Goal: Task Accomplishment & Management: Complete application form

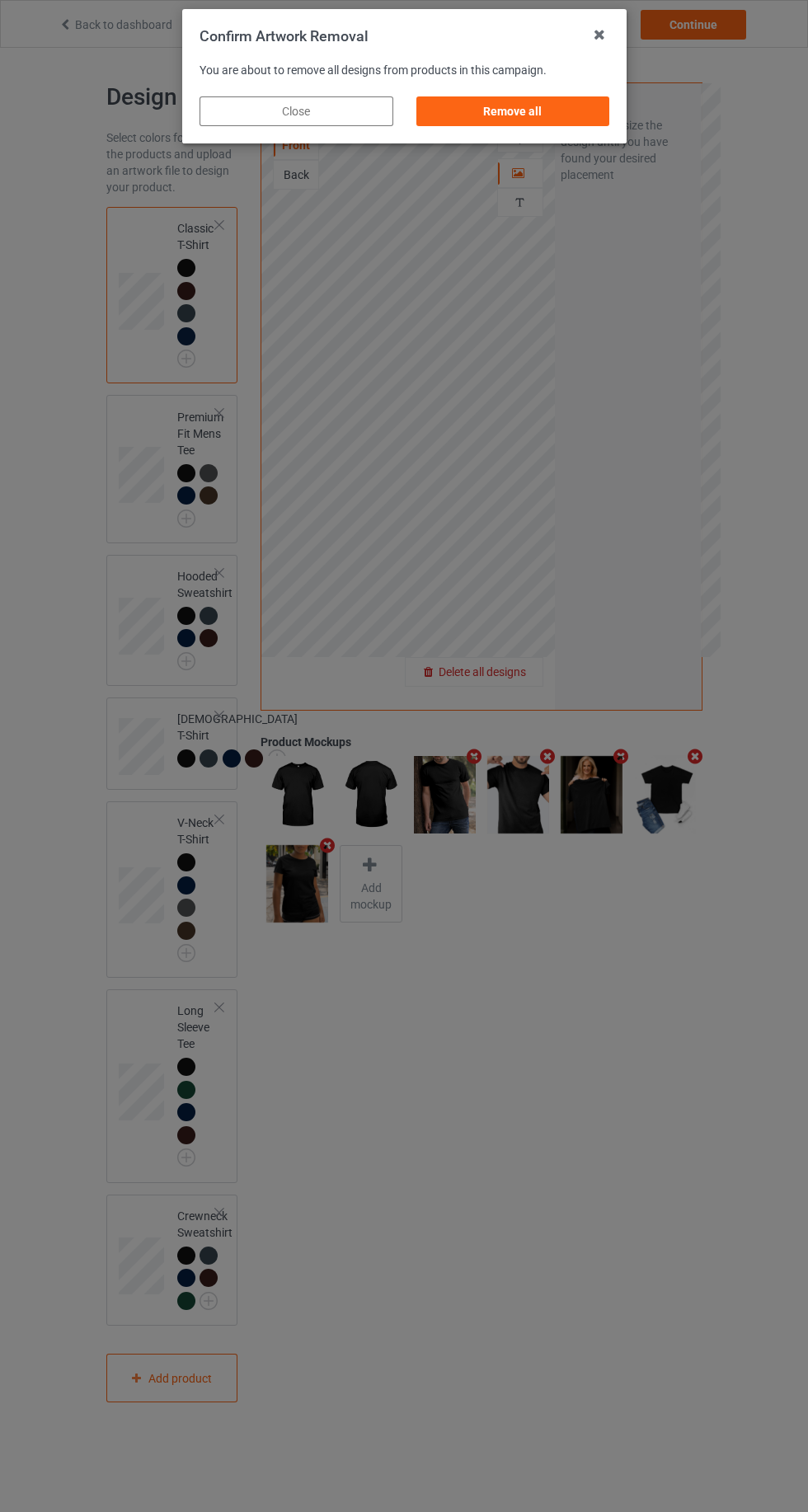
click at [540, 123] on div "Remove all" at bounding box center [513, 110] width 194 height 30
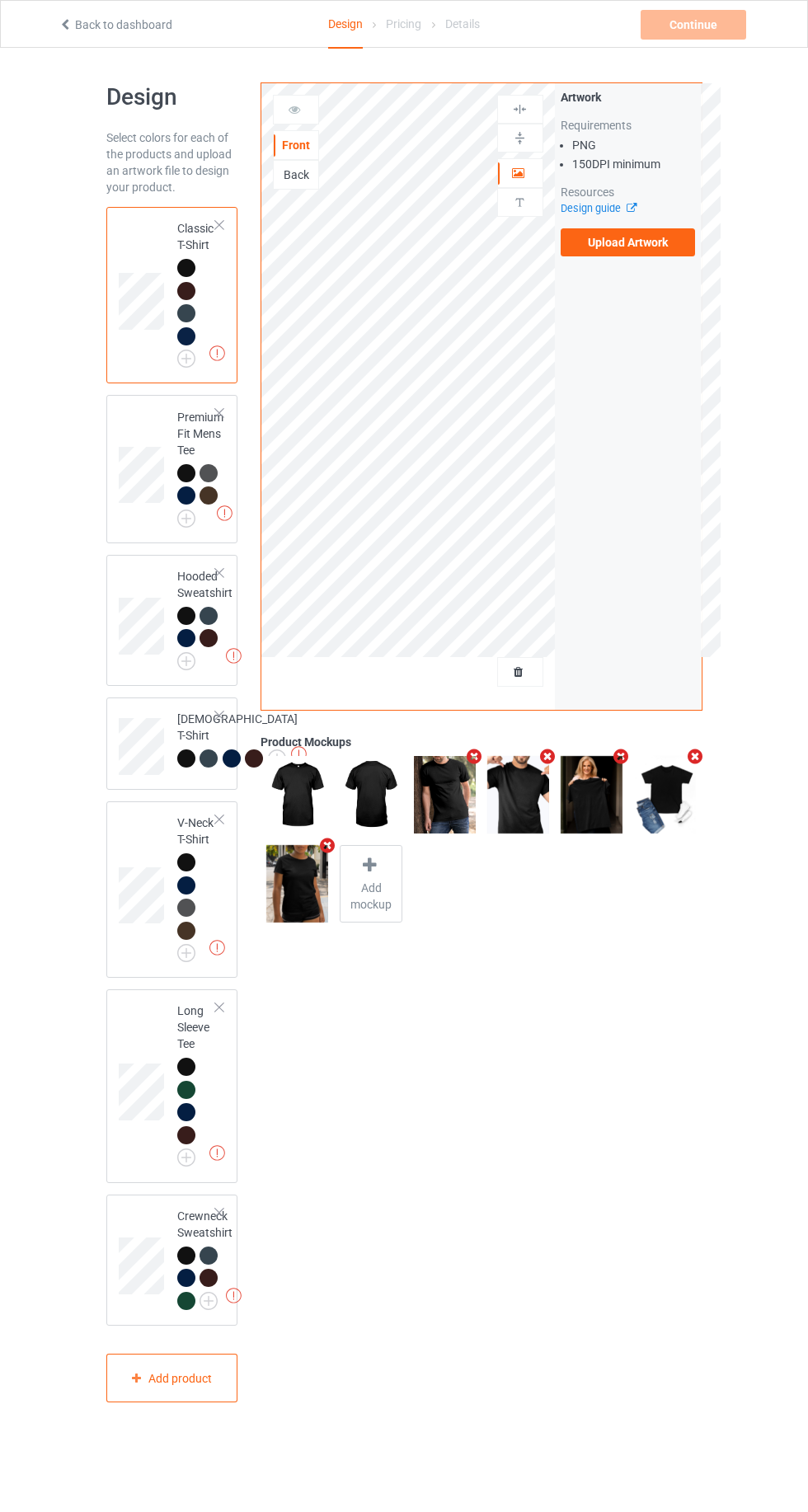
click at [669, 247] on label "Upload Artwork" at bounding box center [628, 242] width 136 height 28
click at [0, 0] on input "Upload Artwork" at bounding box center [0, 0] width 0 height 0
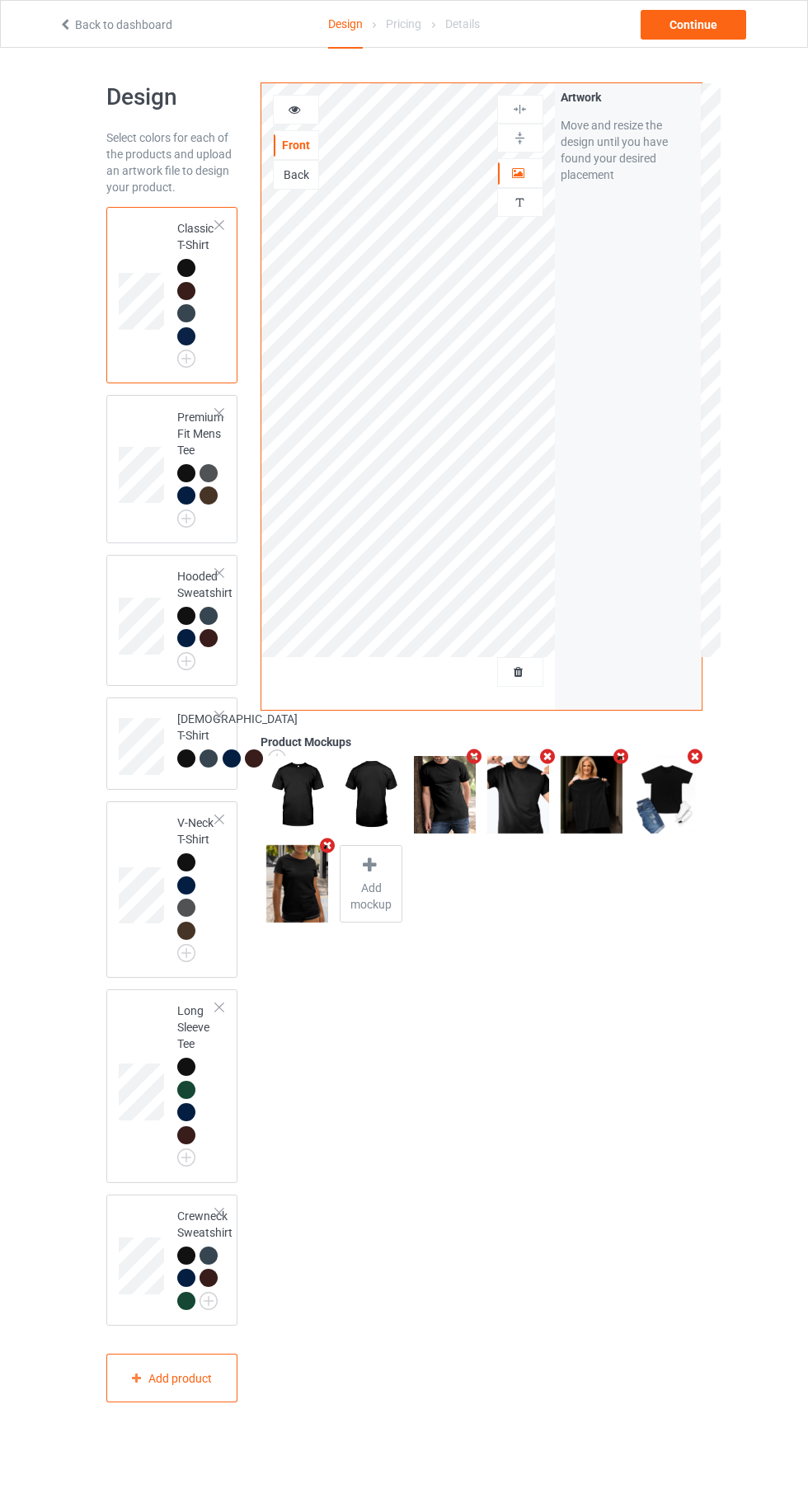
click at [299, 180] on div "Back" at bounding box center [296, 174] width 45 height 16
click at [628, 247] on label "Upload Artwork" at bounding box center [628, 242] width 136 height 28
click at [0, 0] on input "Upload Artwork" at bounding box center [0, 0] width 0 height 0
click at [369, 863] on icon at bounding box center [369, 865] width 21 height 17
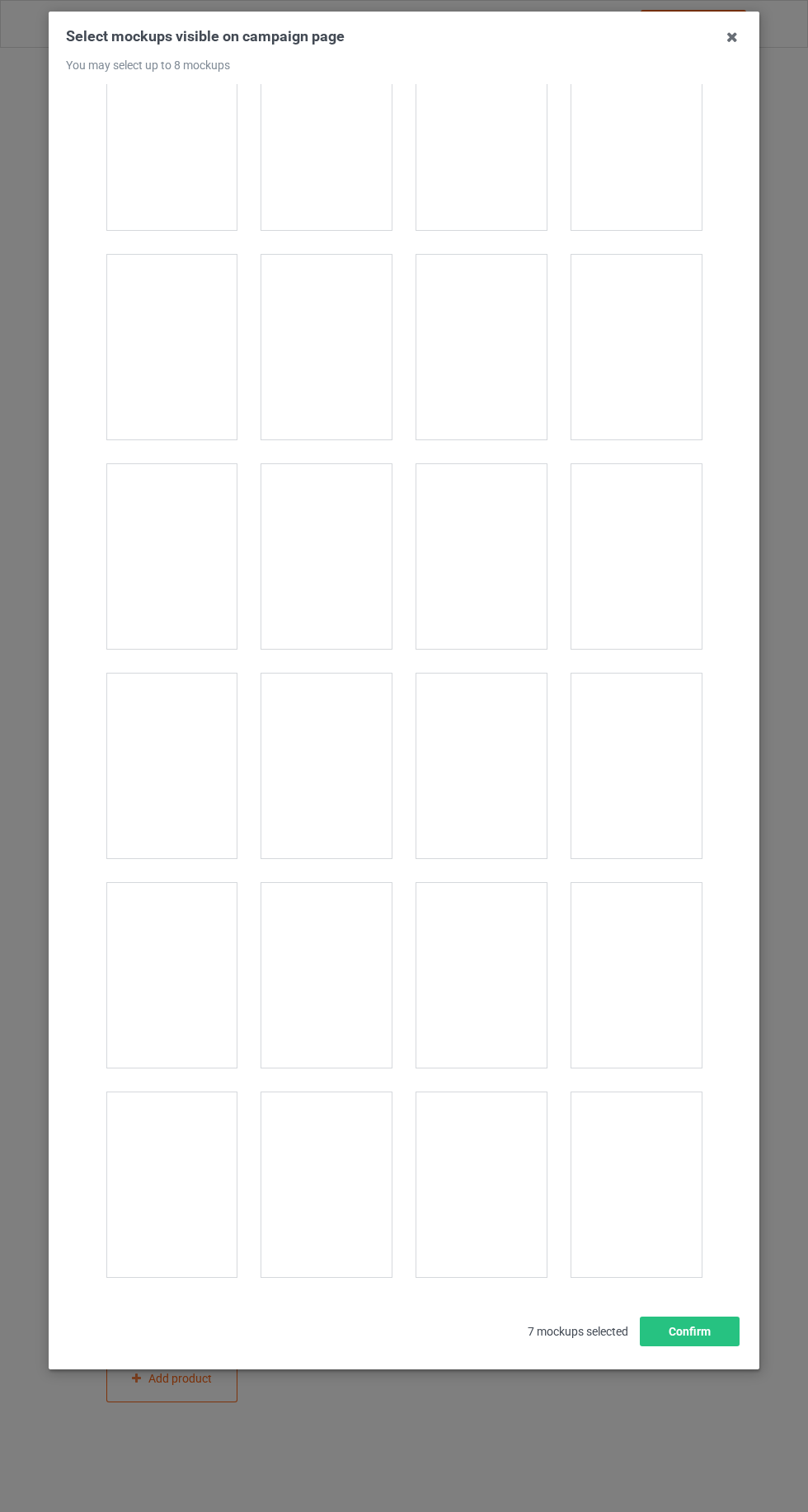
scroll to position [18210, 0]
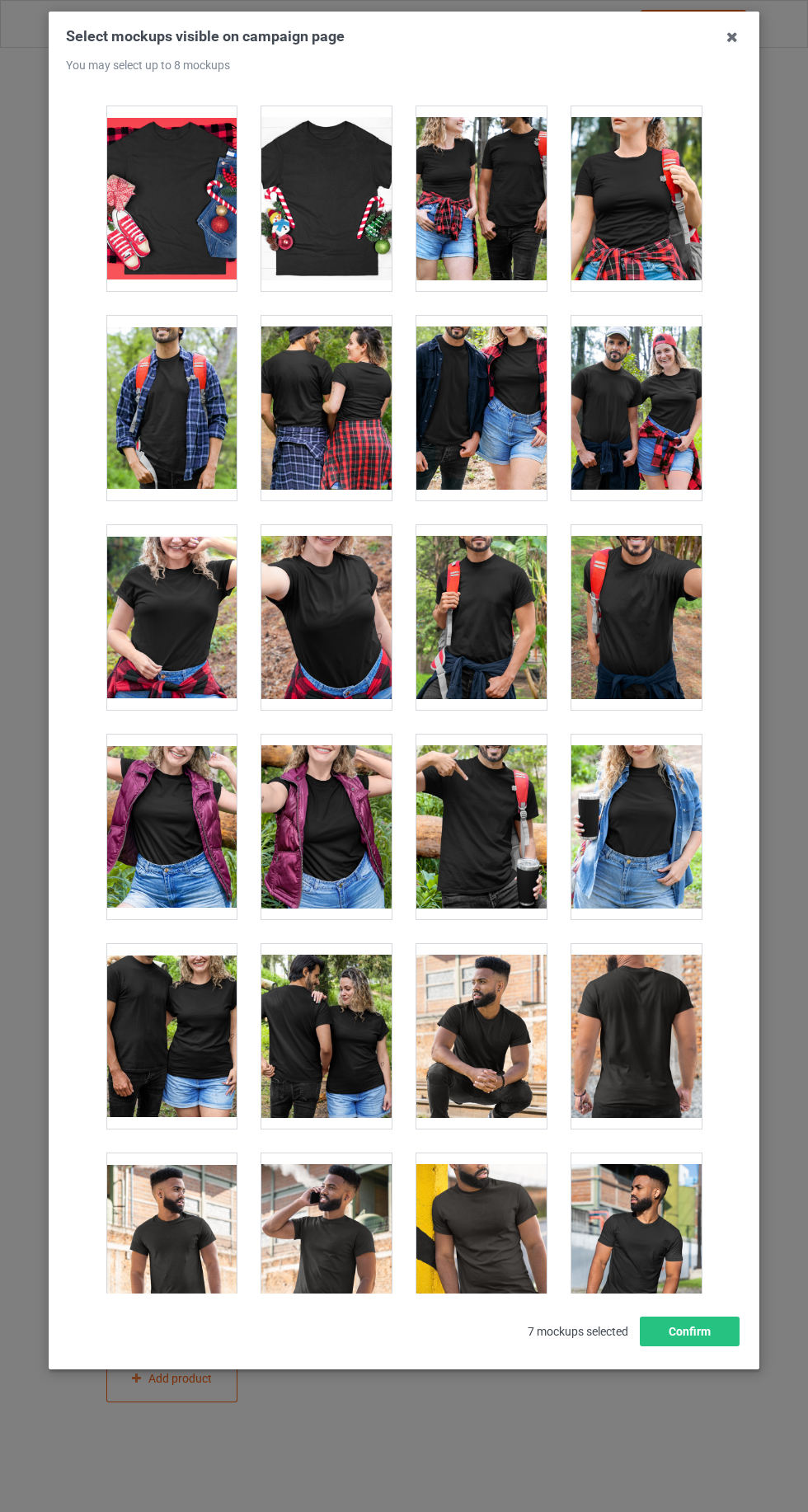
click at [350, 984] on div at bounding box center [326, 1036] width 130 height 185
click at [704, 1347] on button "Confirm" at bounding box center [689, 1332] width 100 height 30
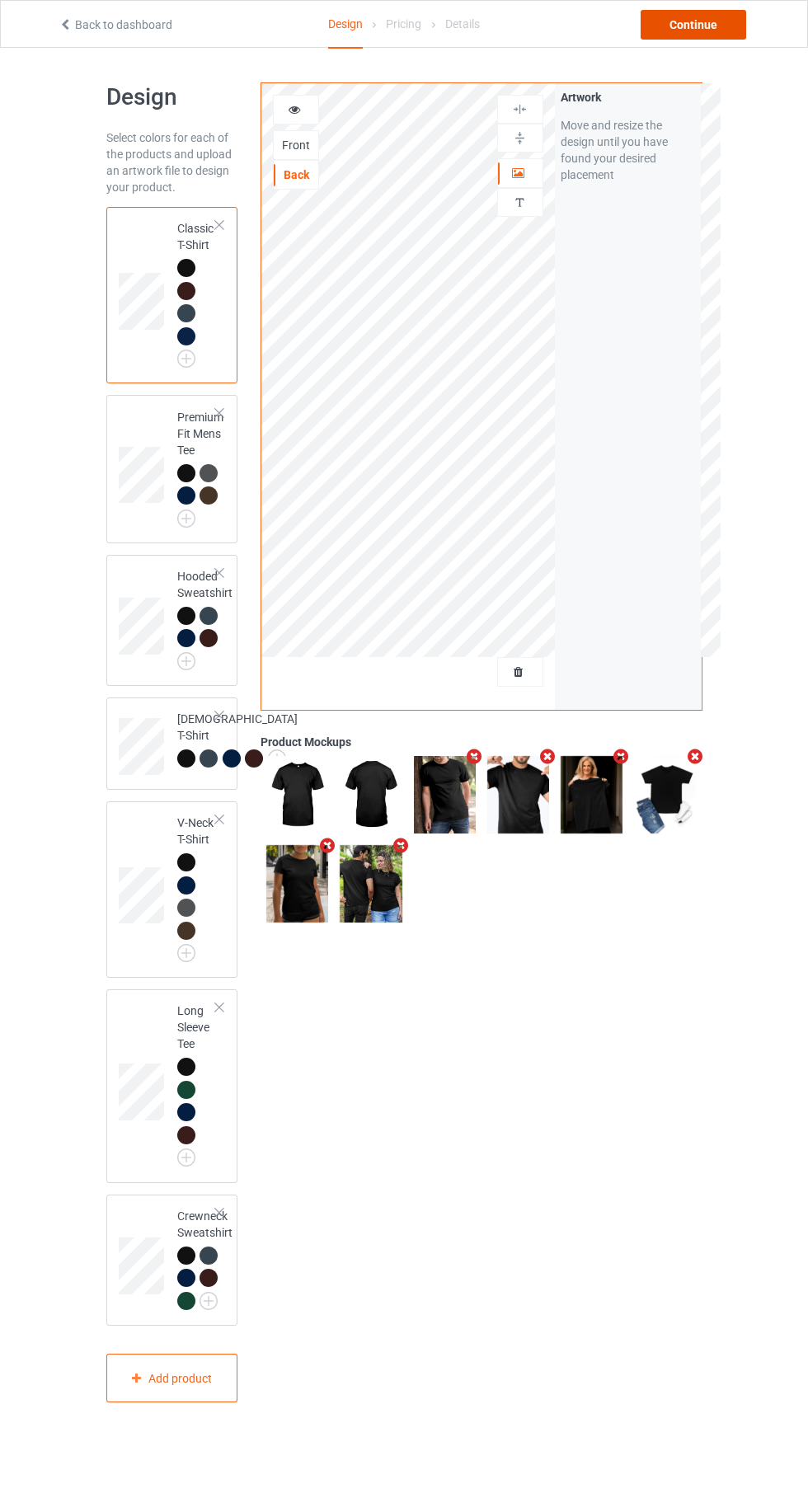
click at [721, 33] on div "Continue" at bounding box center [694, 24] width 106 height 30
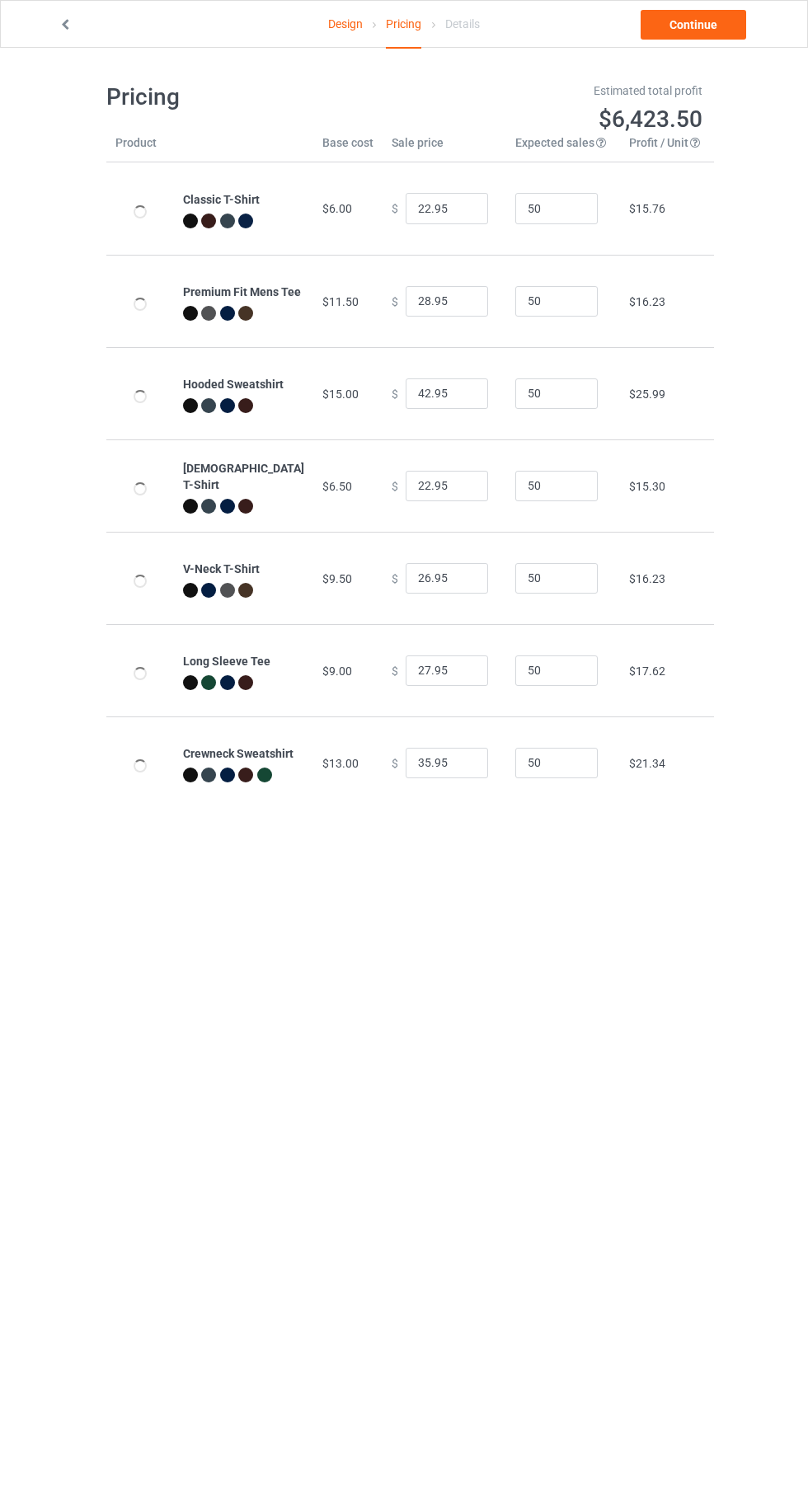
type input "26.95"
type input "32.95"
type input "46.95"
type input "26.95"
type input "30.95"
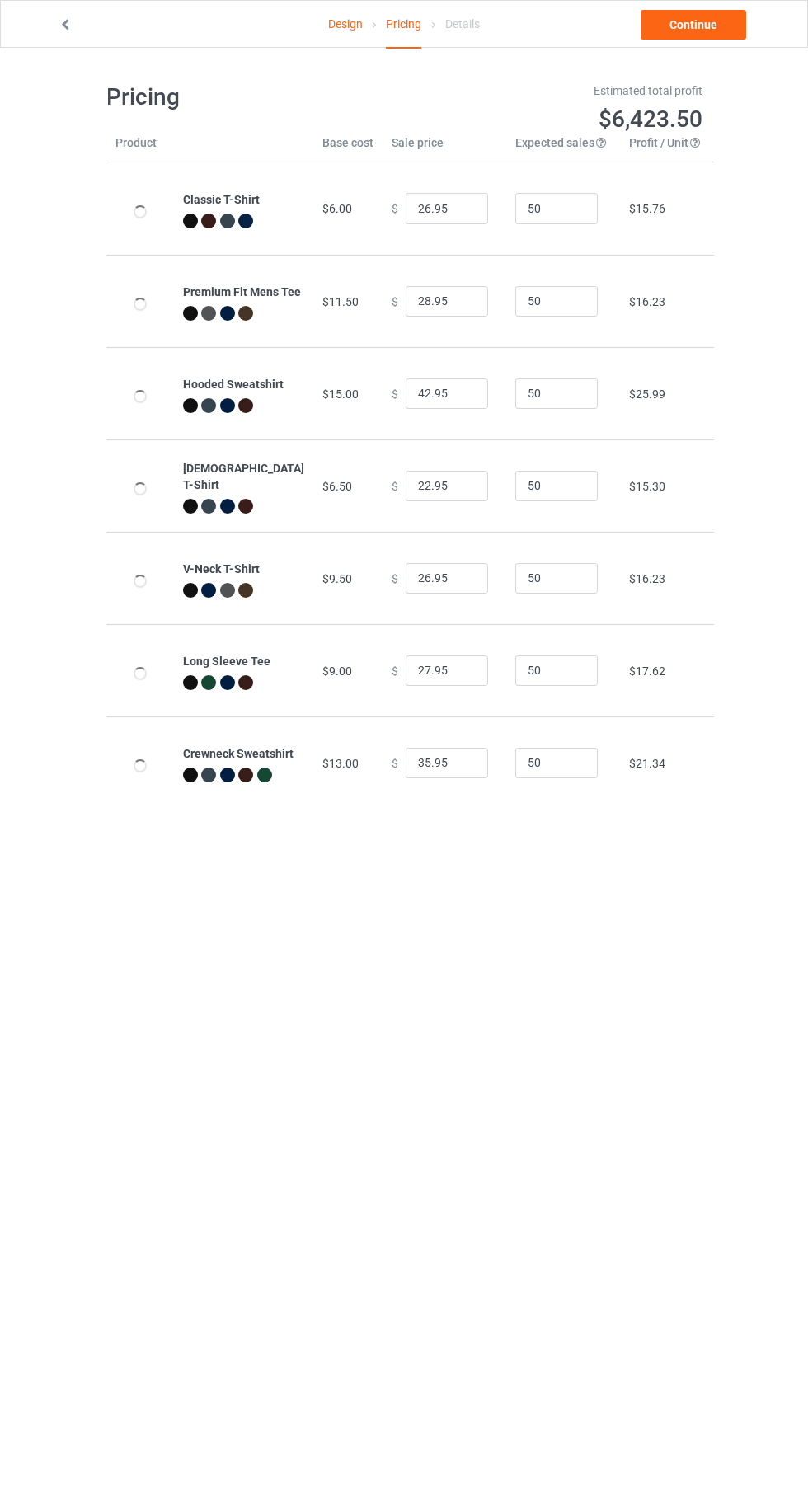
type input "31.95"
type input "39.95"
click at [681, 37] on link "Continue" at bounding box center [694, 24] width 106 height 30
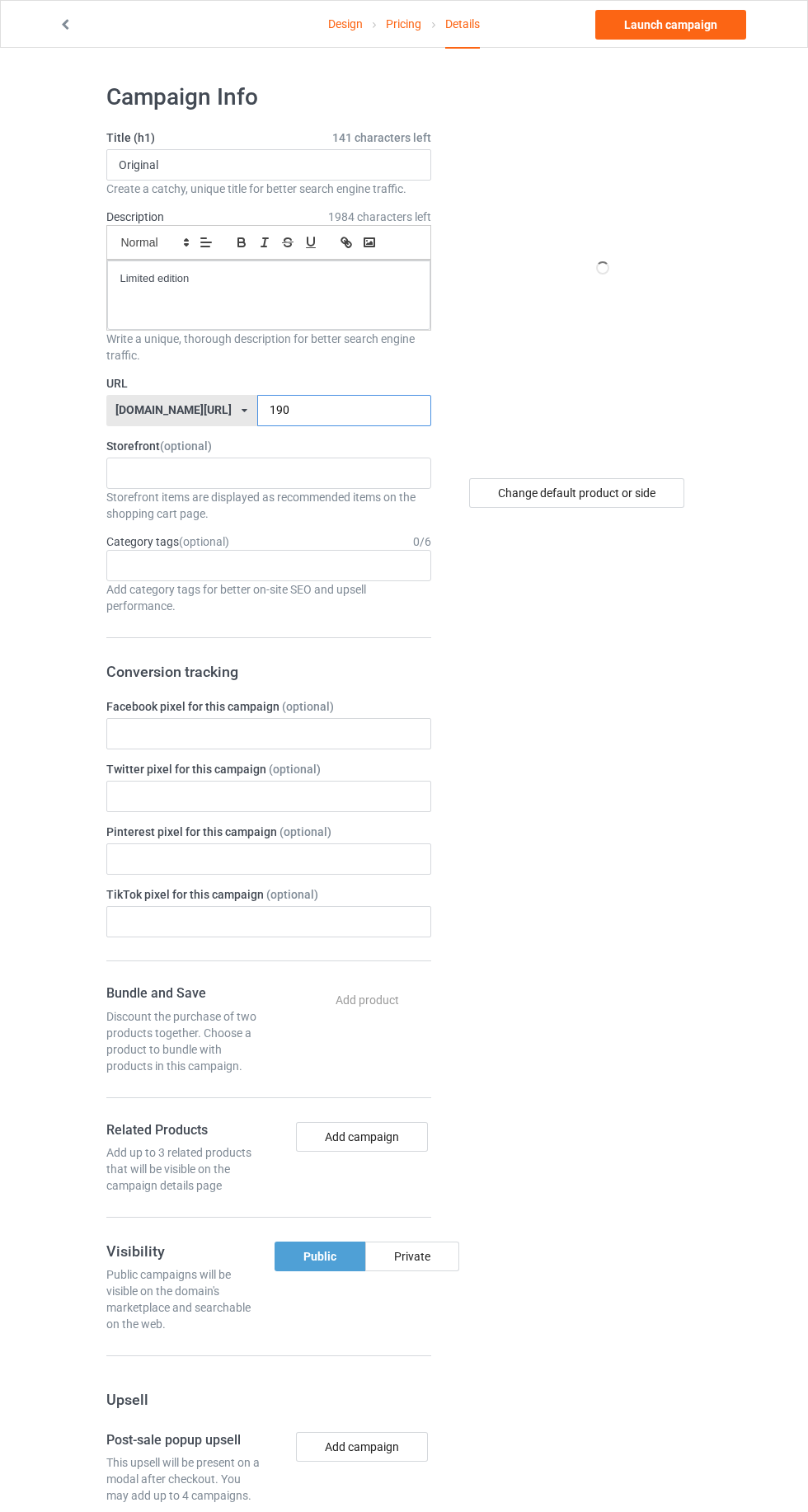
click at [291, 409] on input "190" at bounding box center [345, 410] width 174 height 31
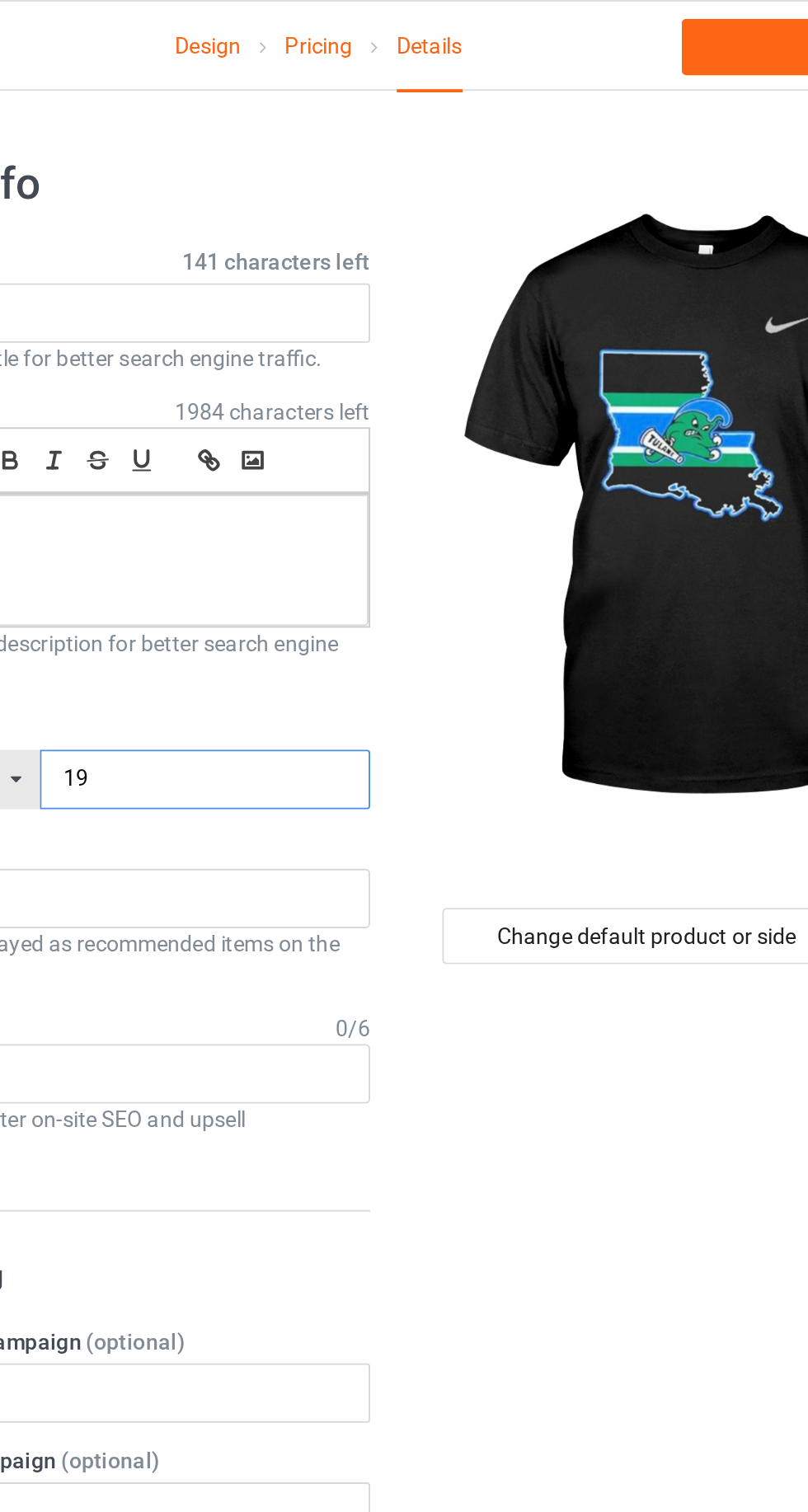
type input "198"
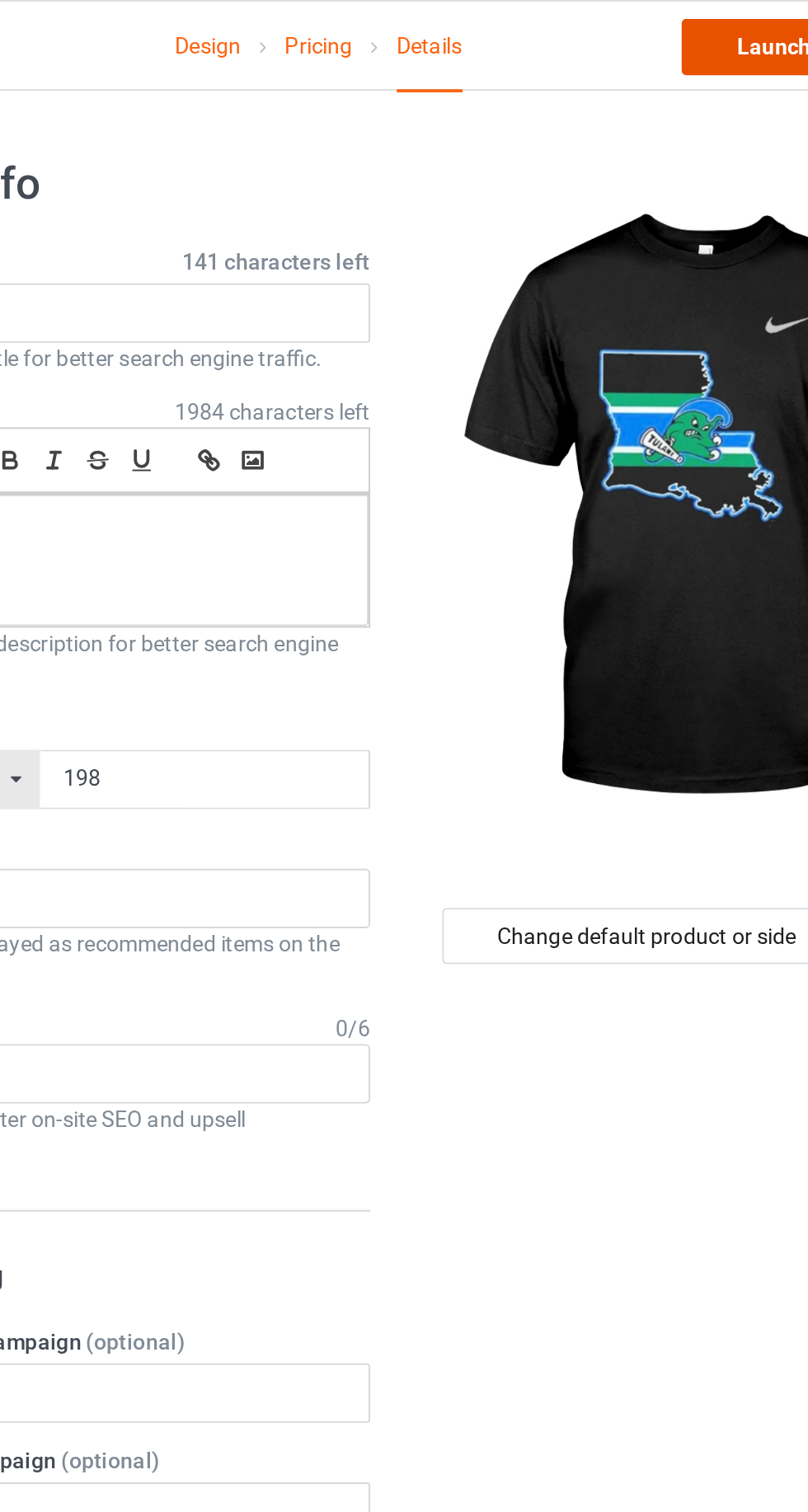
click at [633, 37] on link "Launch campaign" at bounding box center [671, 24] width 151 height 30
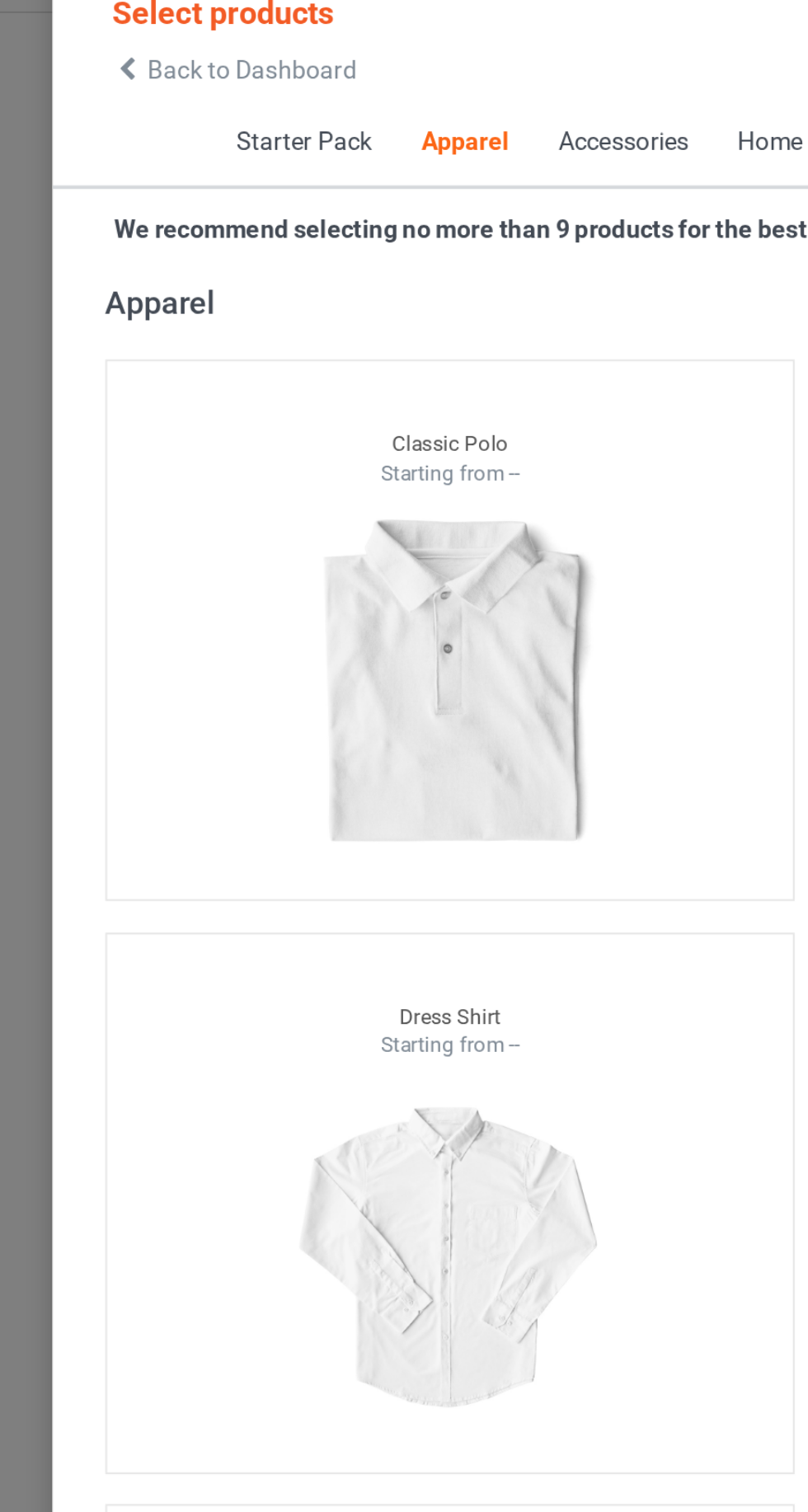
scroll to position [4, 0]
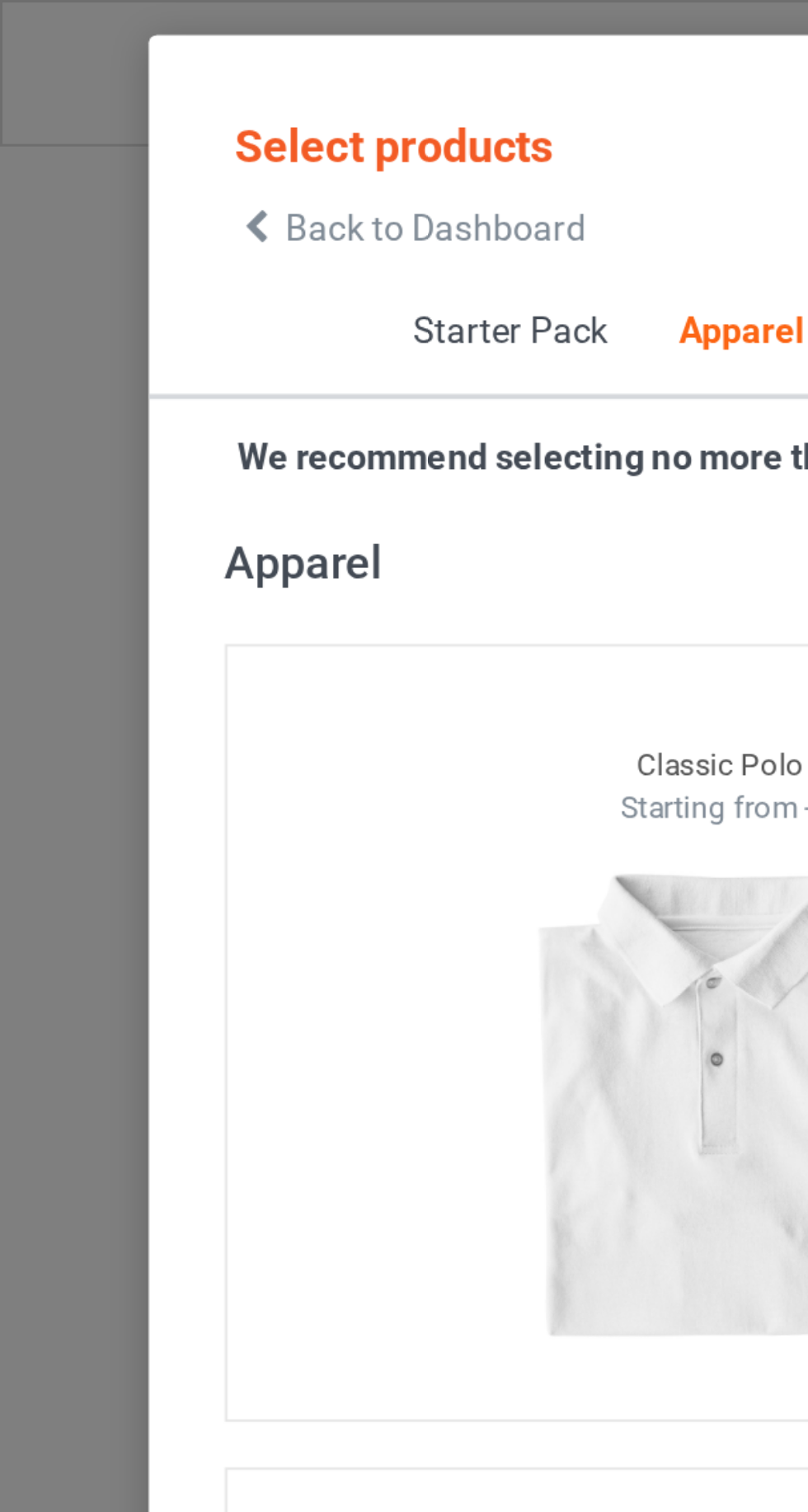
click at [81, 68] on icon at bounding box center [83, 74] width 14 height 12
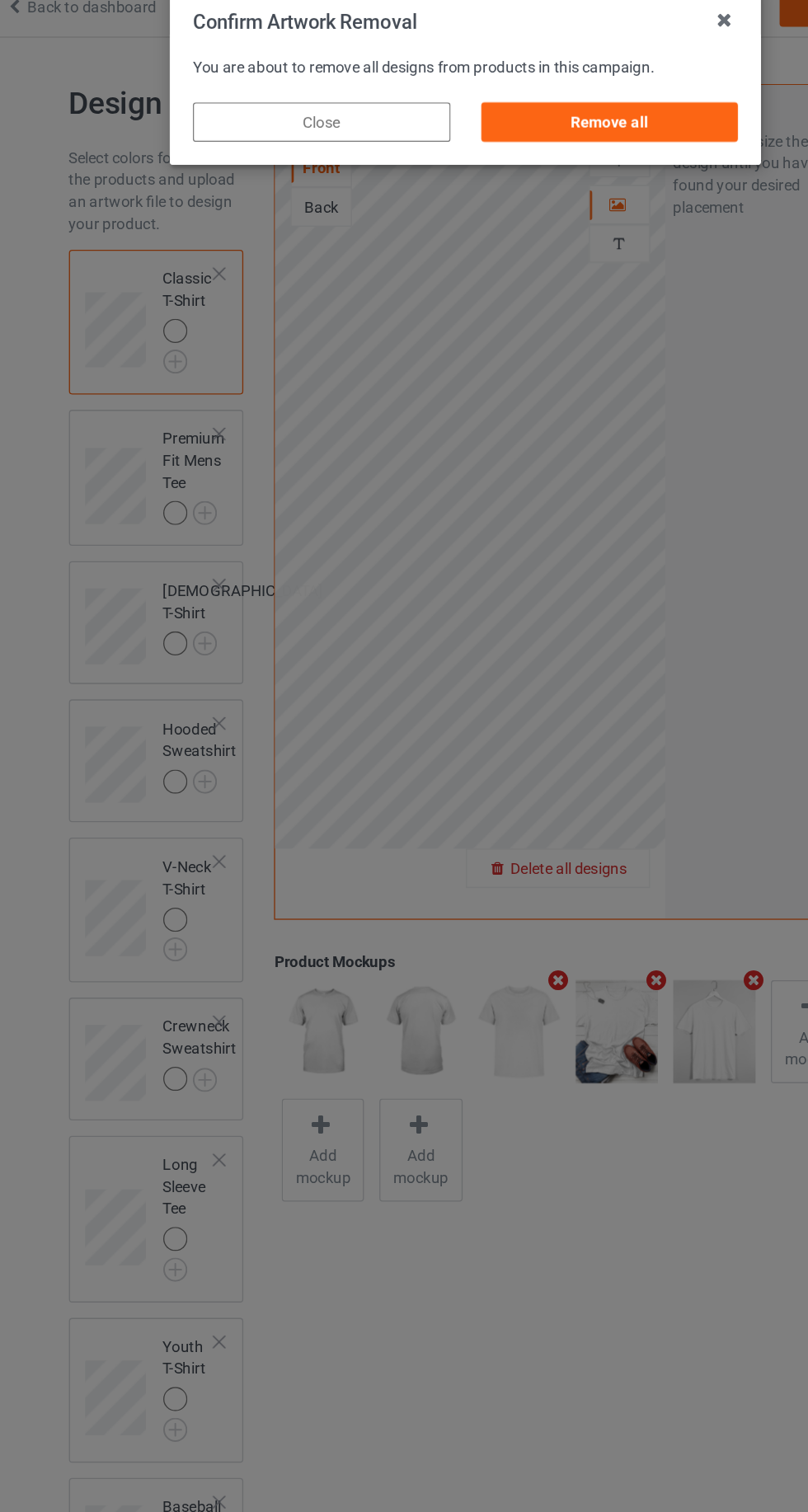
click at [567, 102] on div "Remove all" at bounding box center [513, 110] width 194 height 30
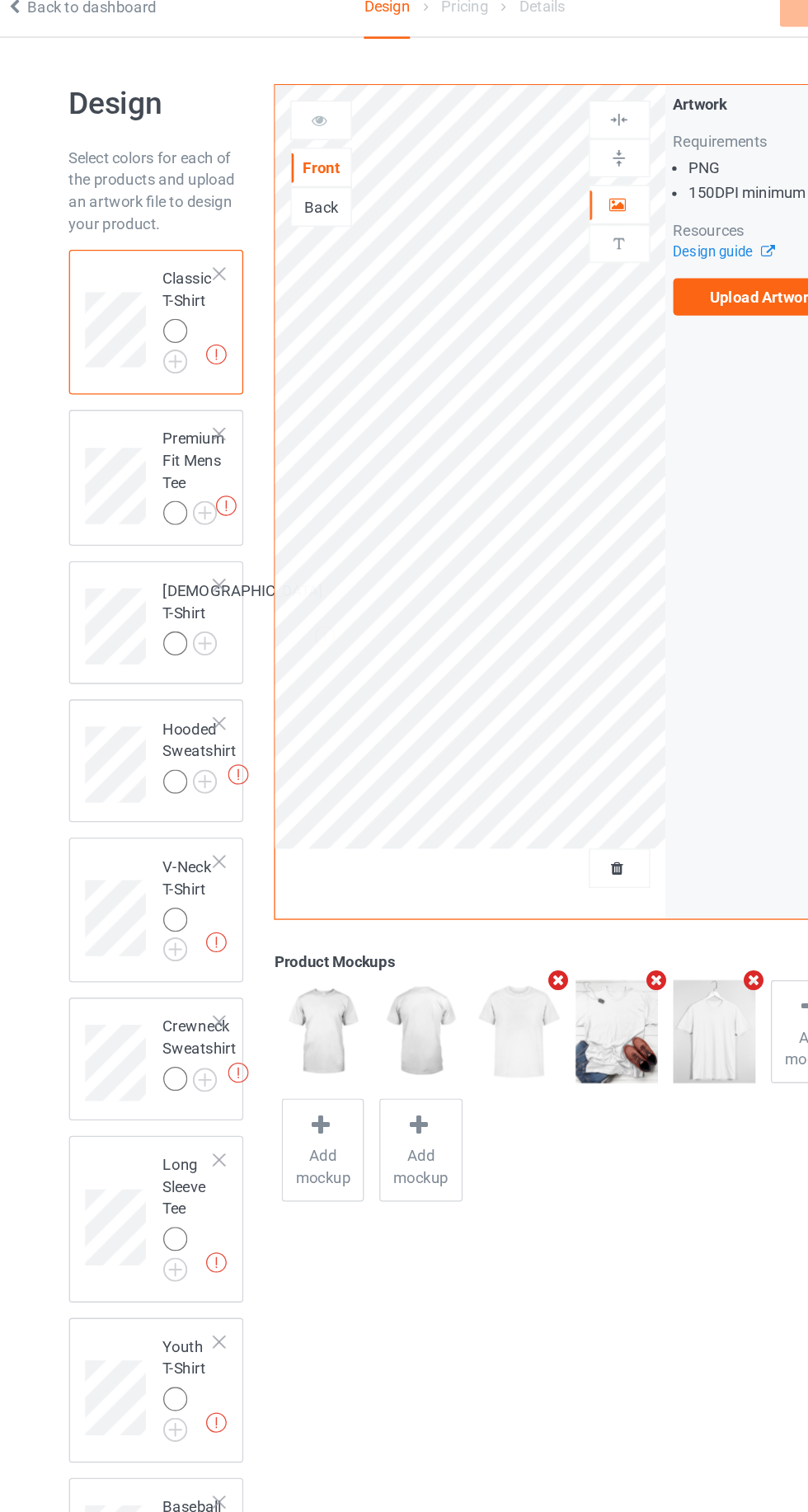
click at [0, 0] on img at bounding box center [0, 0] width 0 height 0
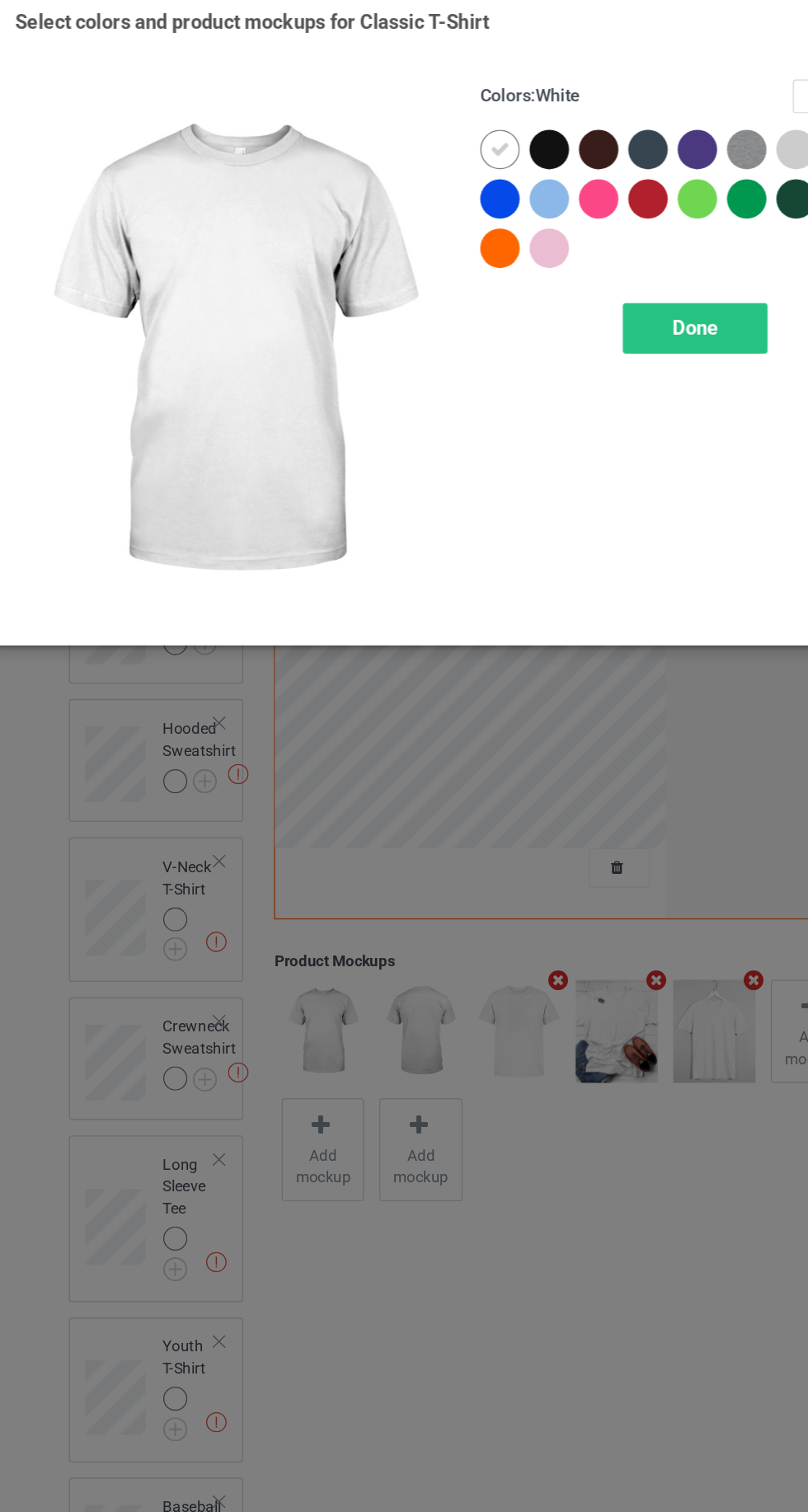
click at [644, 137] on div at bounding box center [653, 131] width 30 height 30
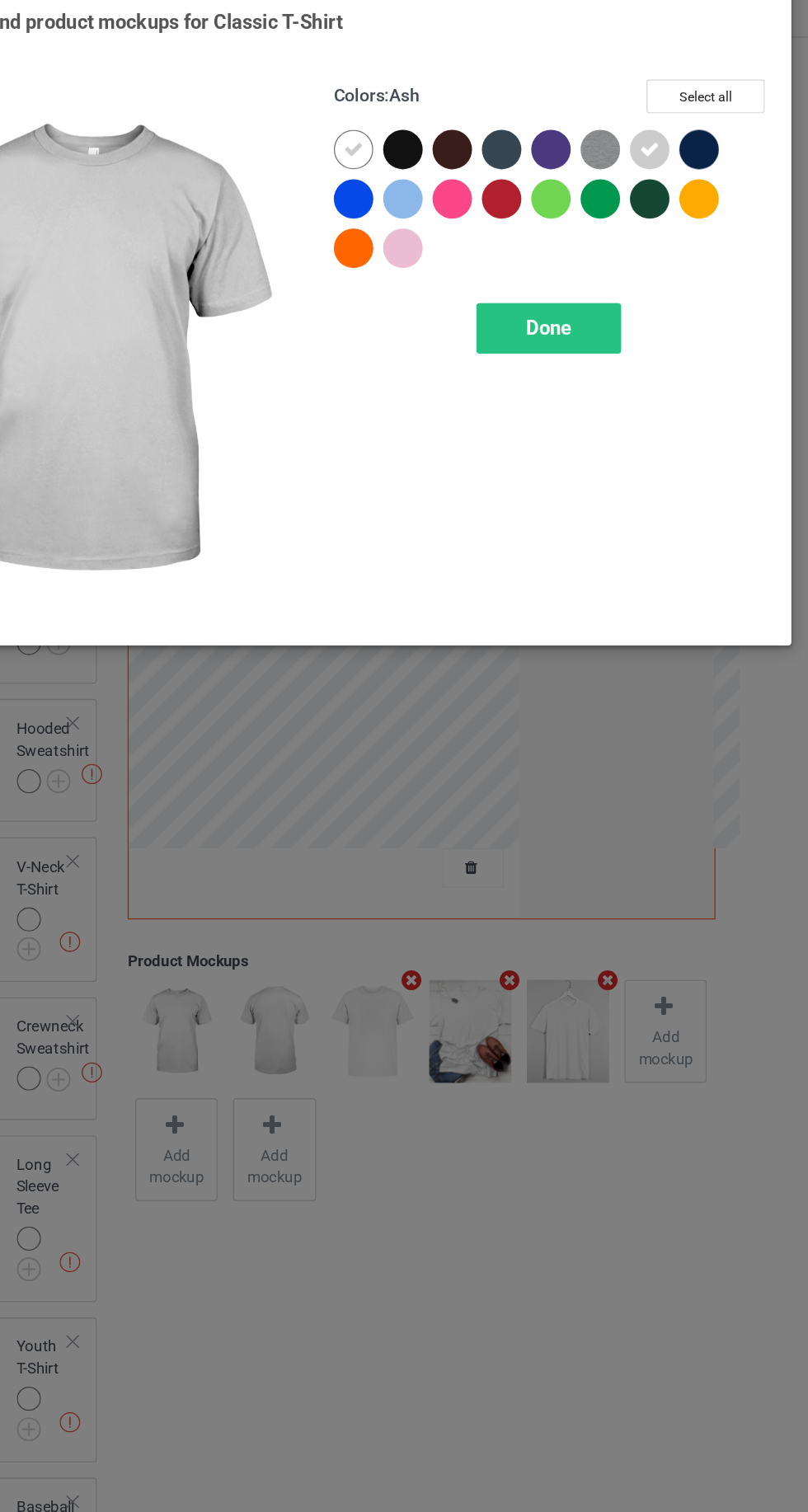
click at [585, 268] on span "Done" at bounding box center [577, 266] width 35 height 17
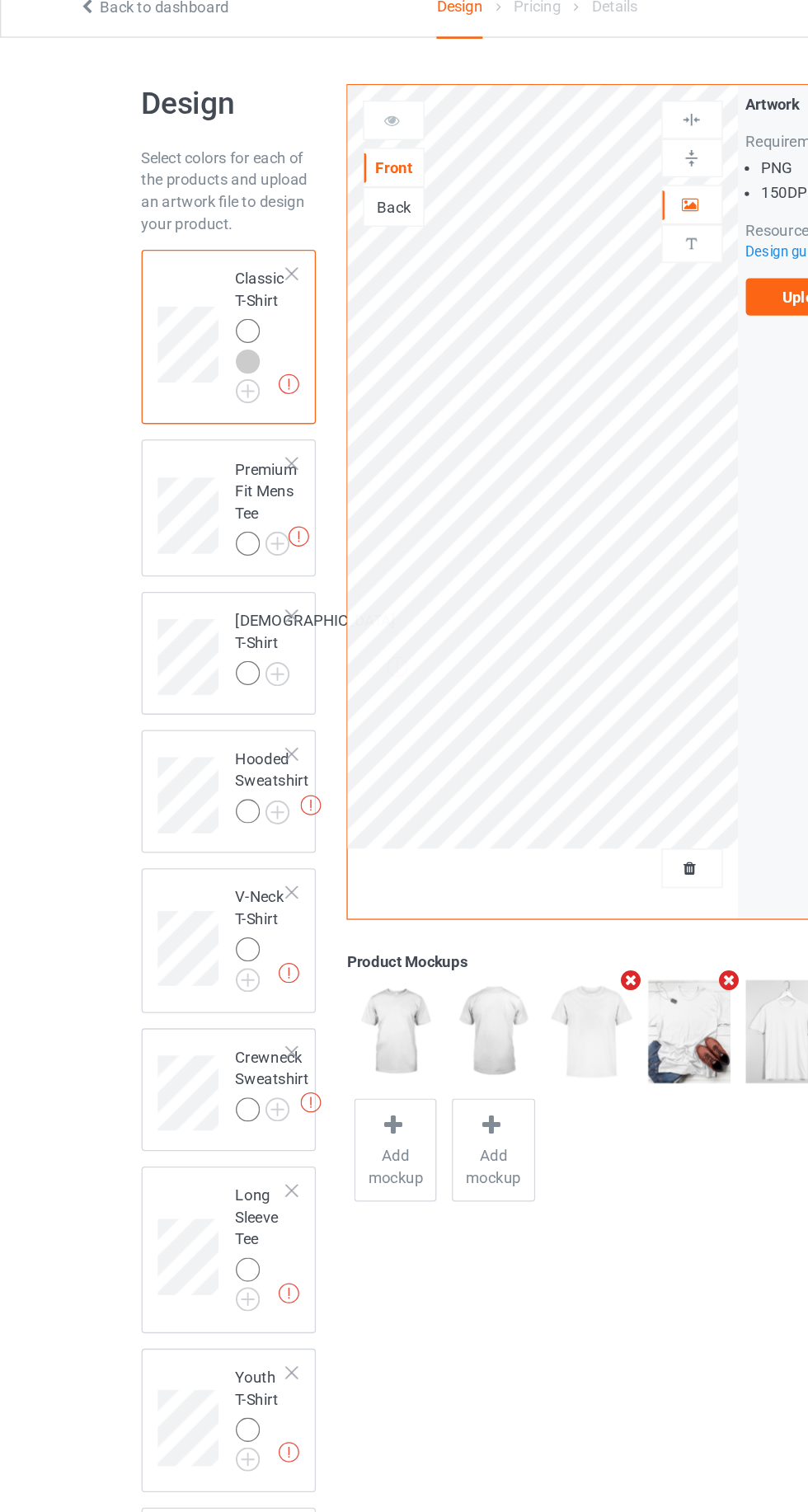
click at [0, 0] on img at bounding box center [0, 0] width 0 height 0
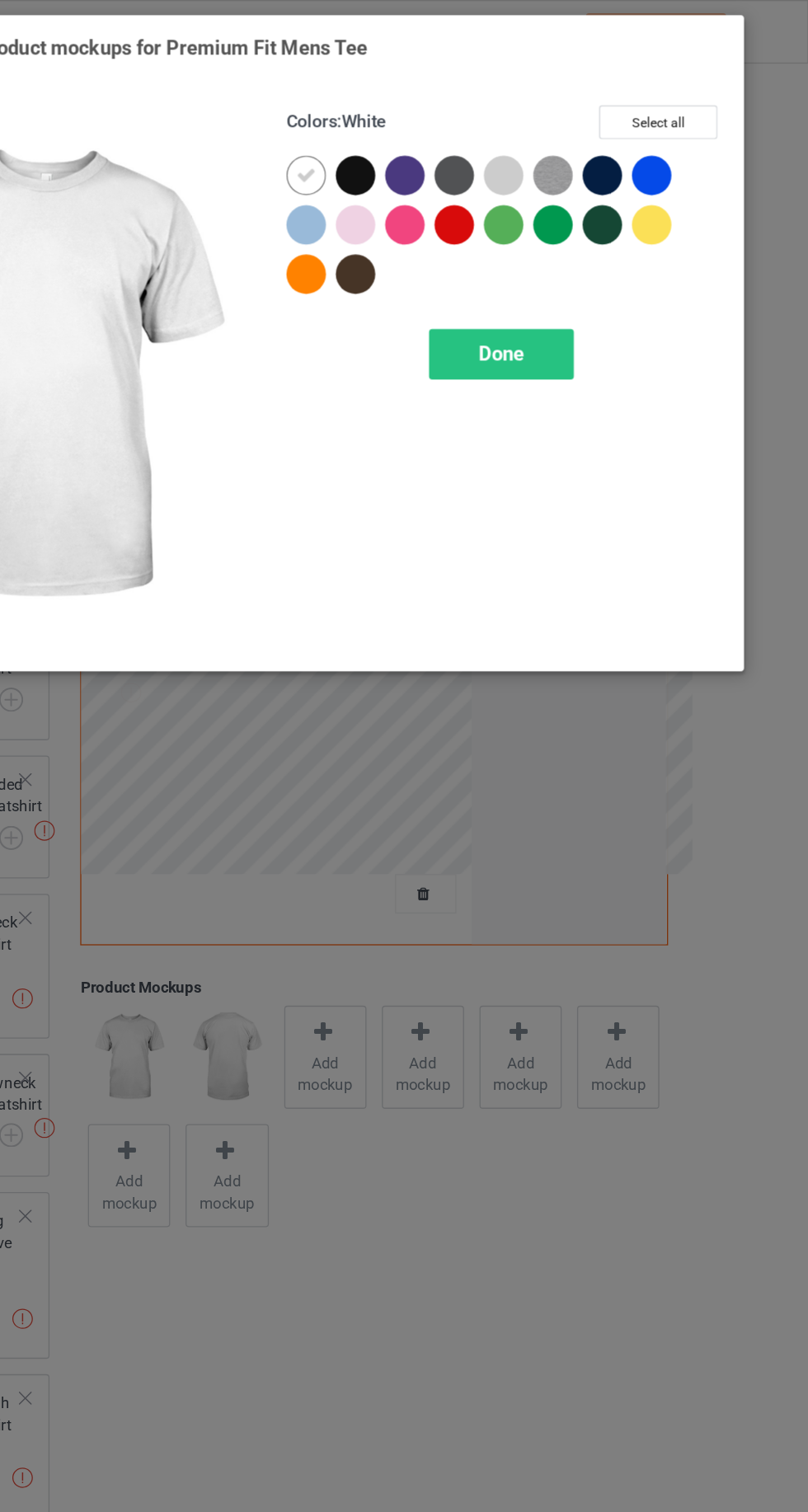
click at [626, 139] on img at bounding box center [615, 131] width 30 height 30
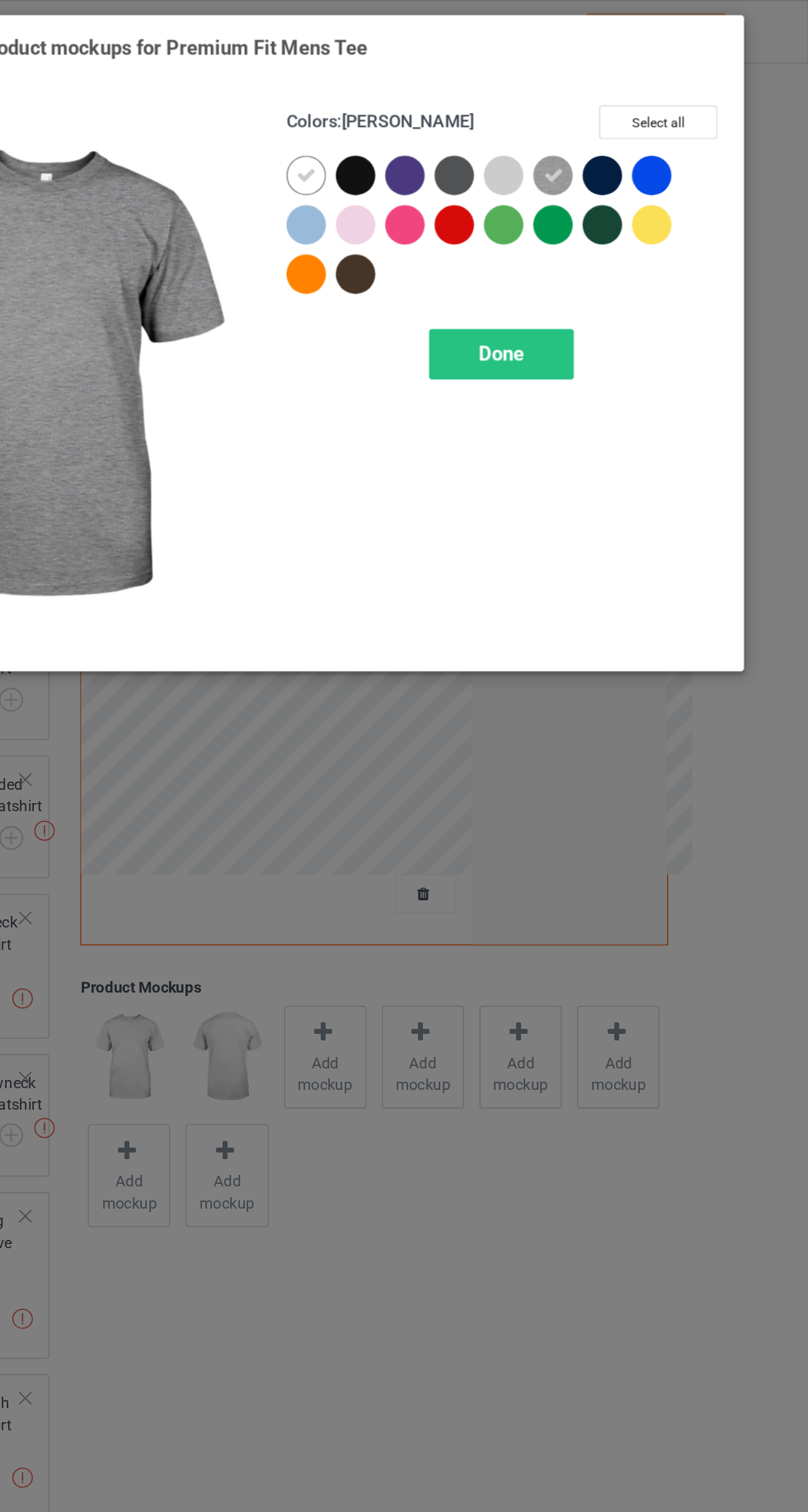
click at [576, 138] on div at bounding box center [578, 131] width 30 height 30
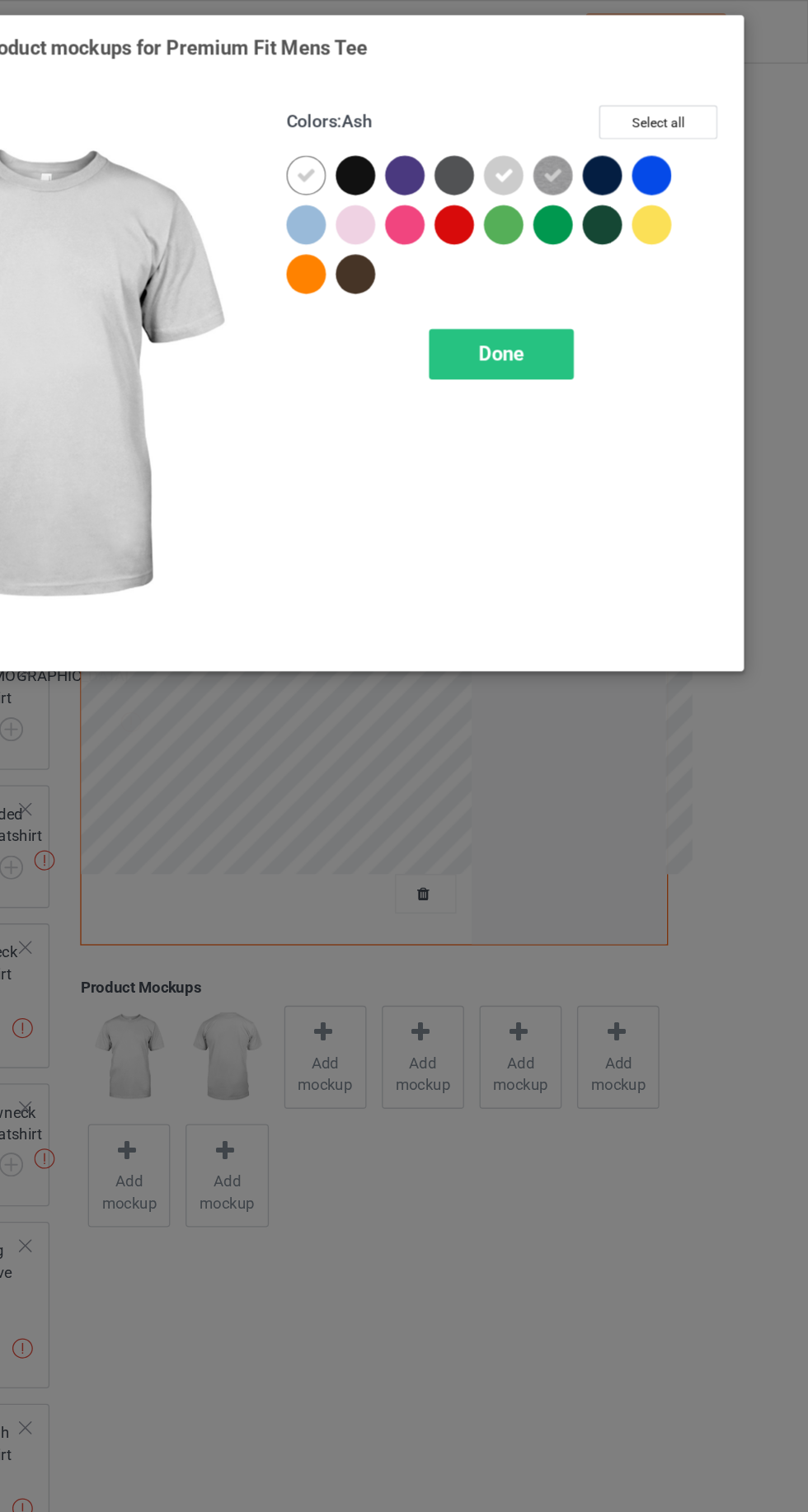
click at [579, 253] on div "Done" at bounding box center [576, 266] width 109 height 38
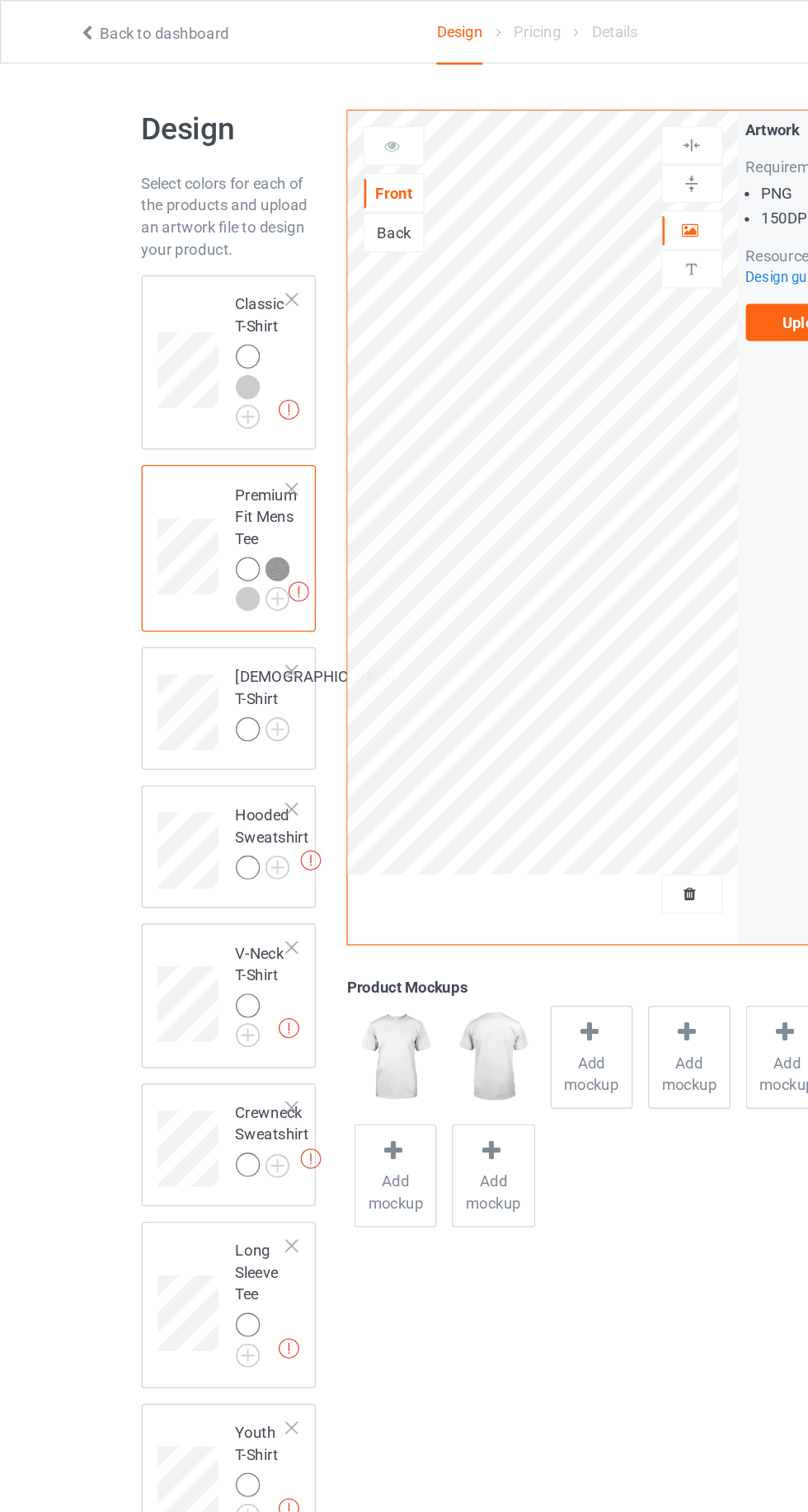
click at [0, 0] on img at bounding box center [0, 0] width 0 height 0
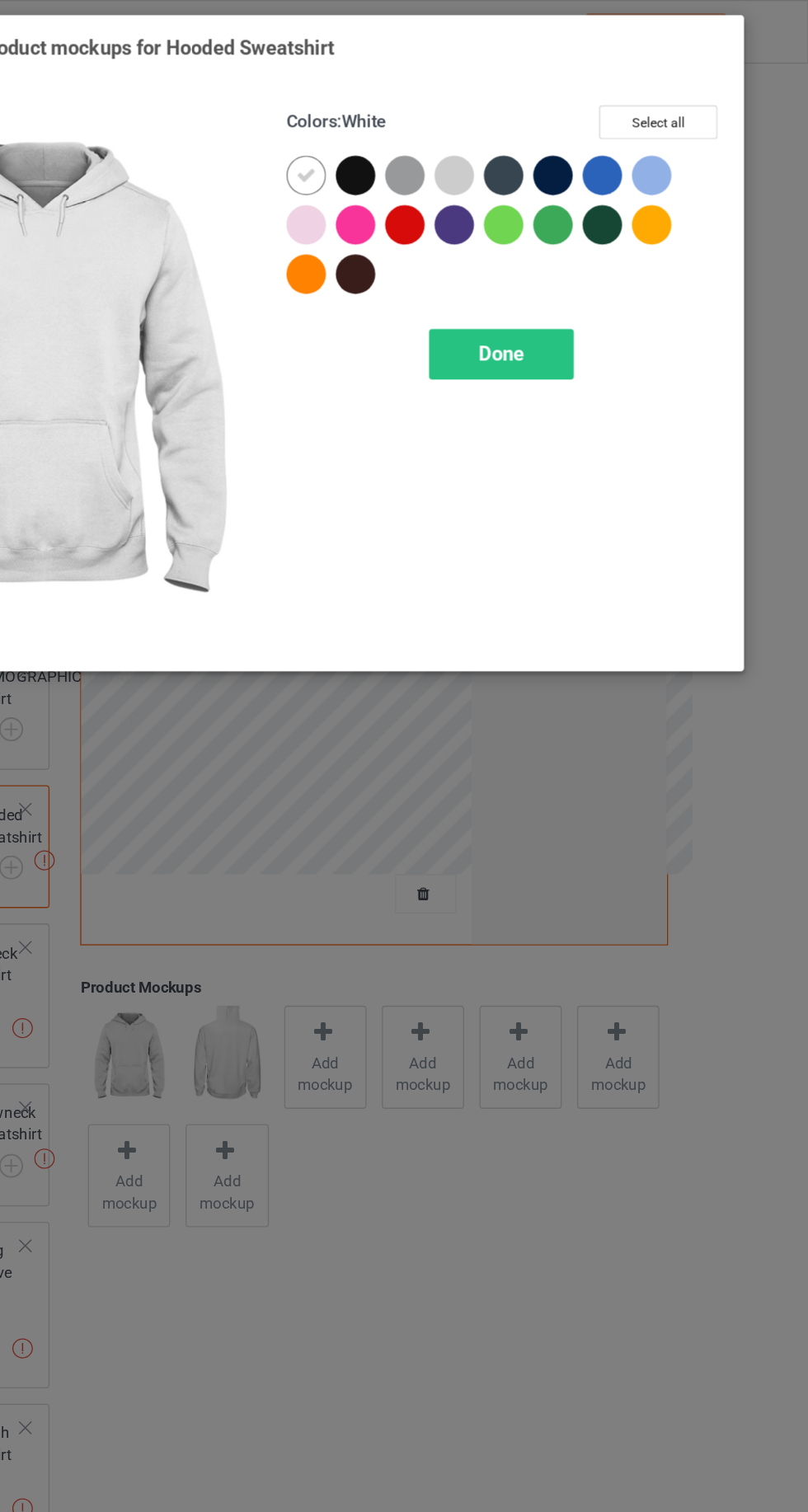
click at [533, 130] on div at bounding box center [541, 131] width 30 height 30
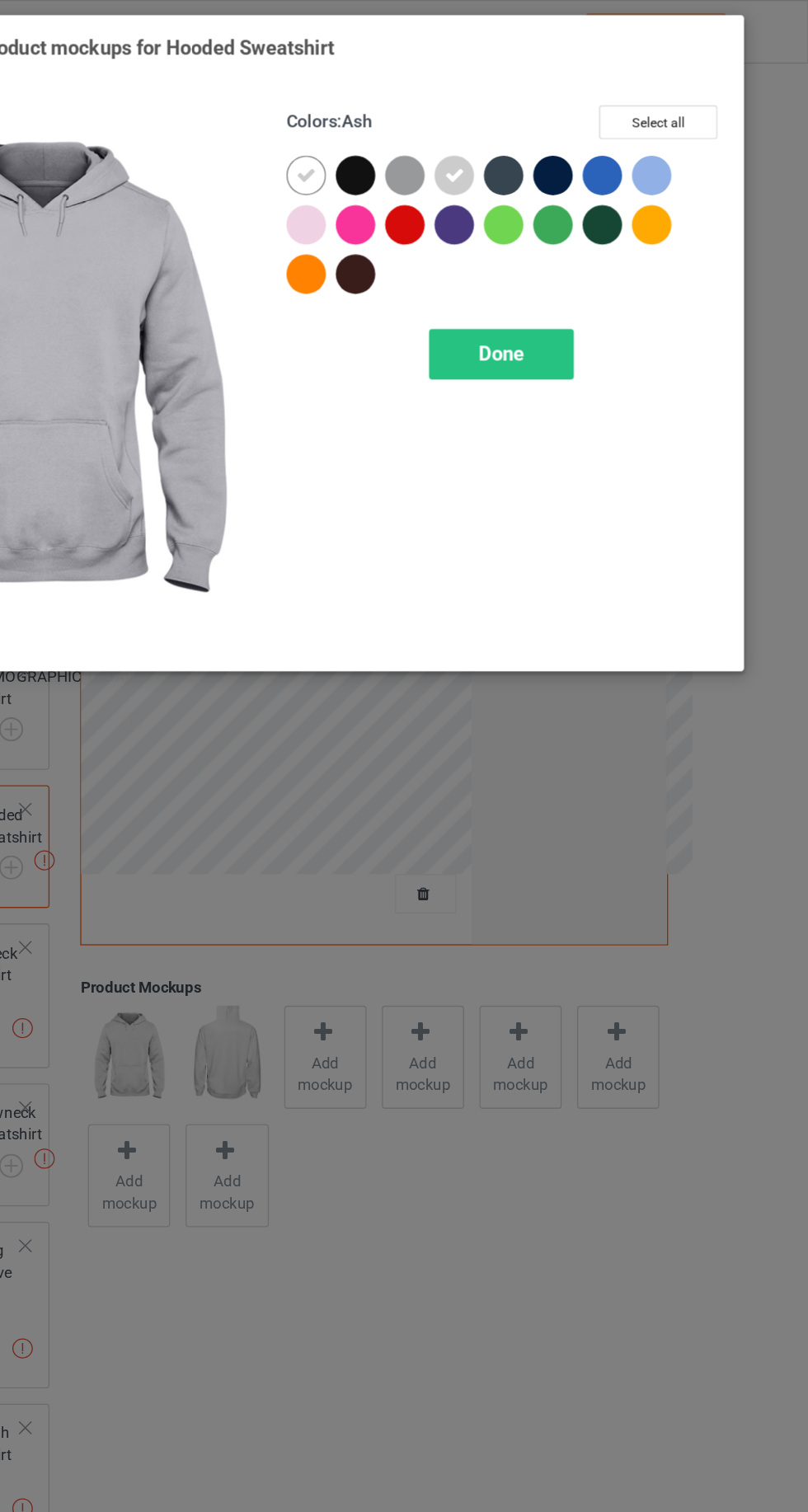
click at [498, 135] on div at bounding box center [504, 131] width 30 height 30
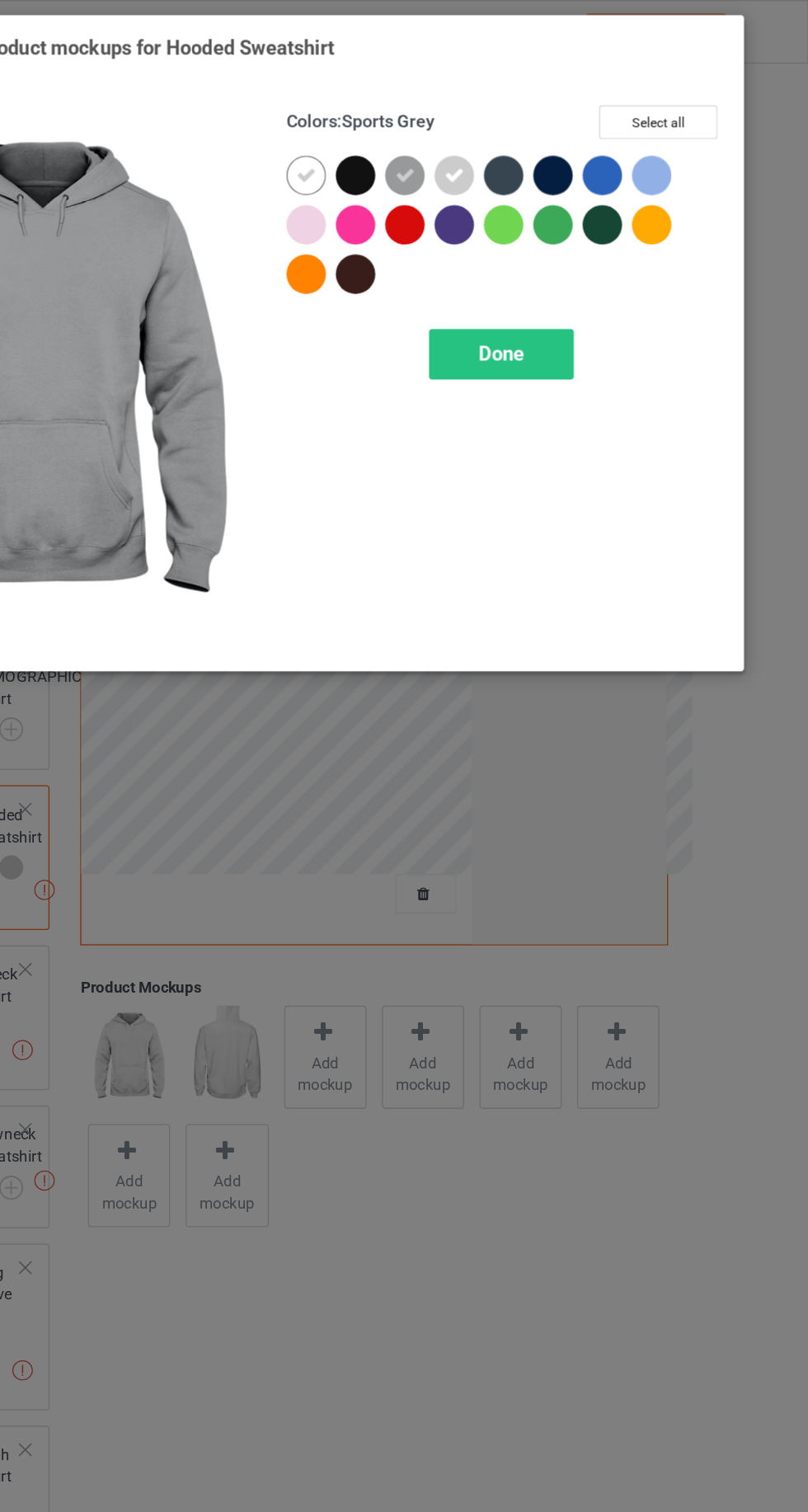
click at [578, 260] on span "Done" at bounding box center [577, 266] width 35 height 17
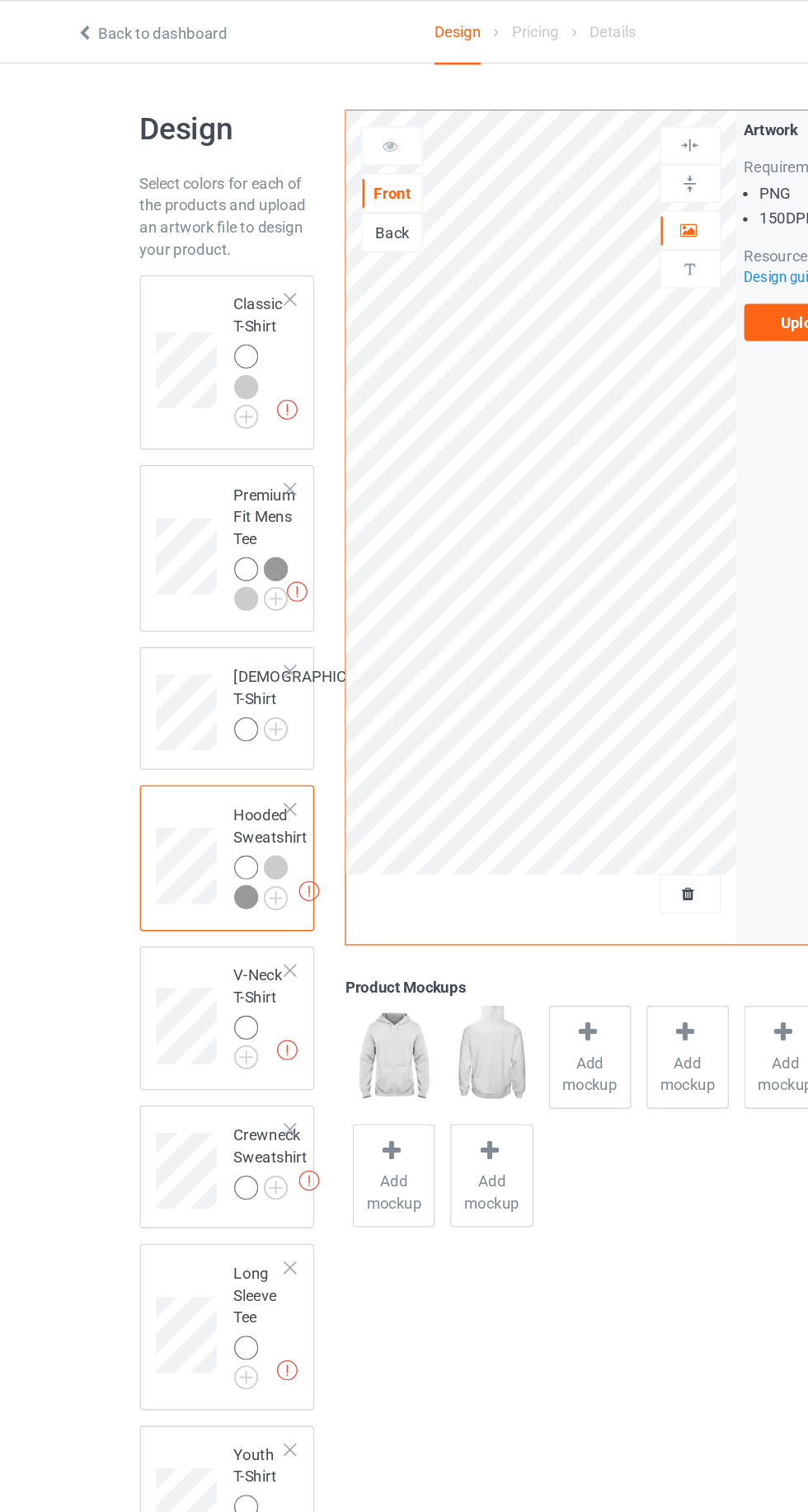
click at [0, 0] on img at bounding box center [0, 0] width 0 height 0
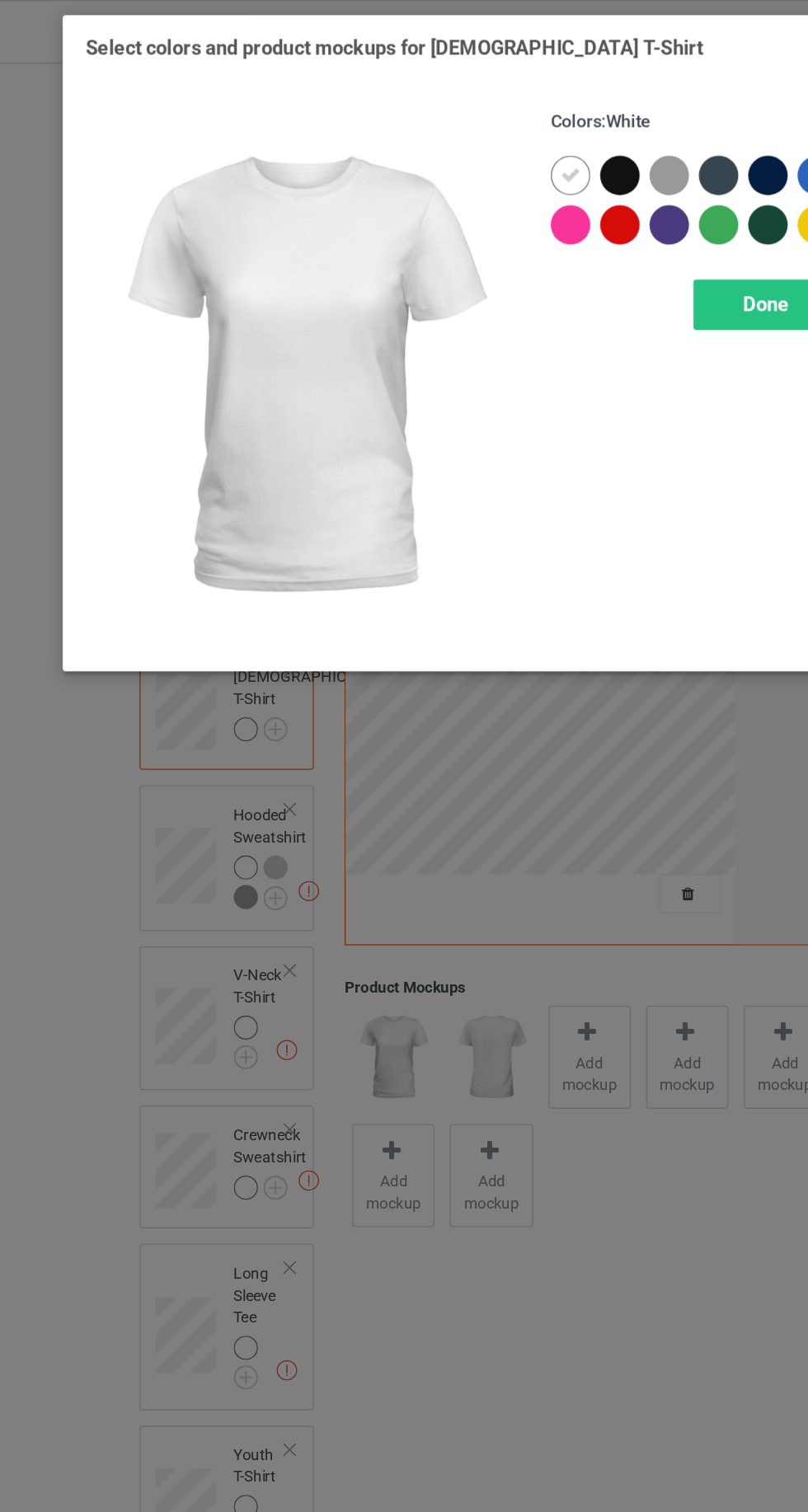
click at [505, 134] on div at bounding box center [504, 131] width 30 height 30
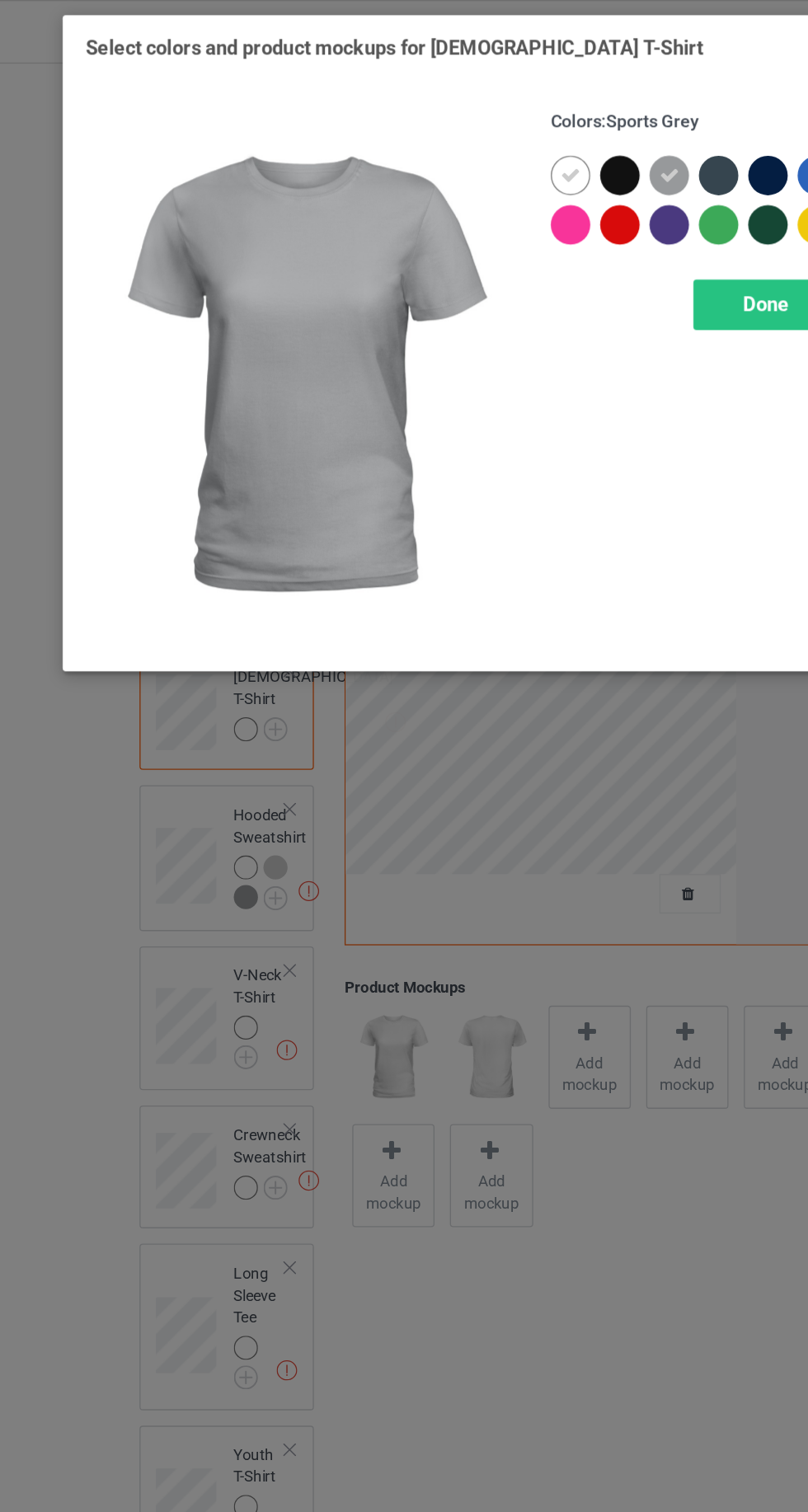
click at [566, 214] on div "Done" at bounding box center [576, 229] width 109 height 38
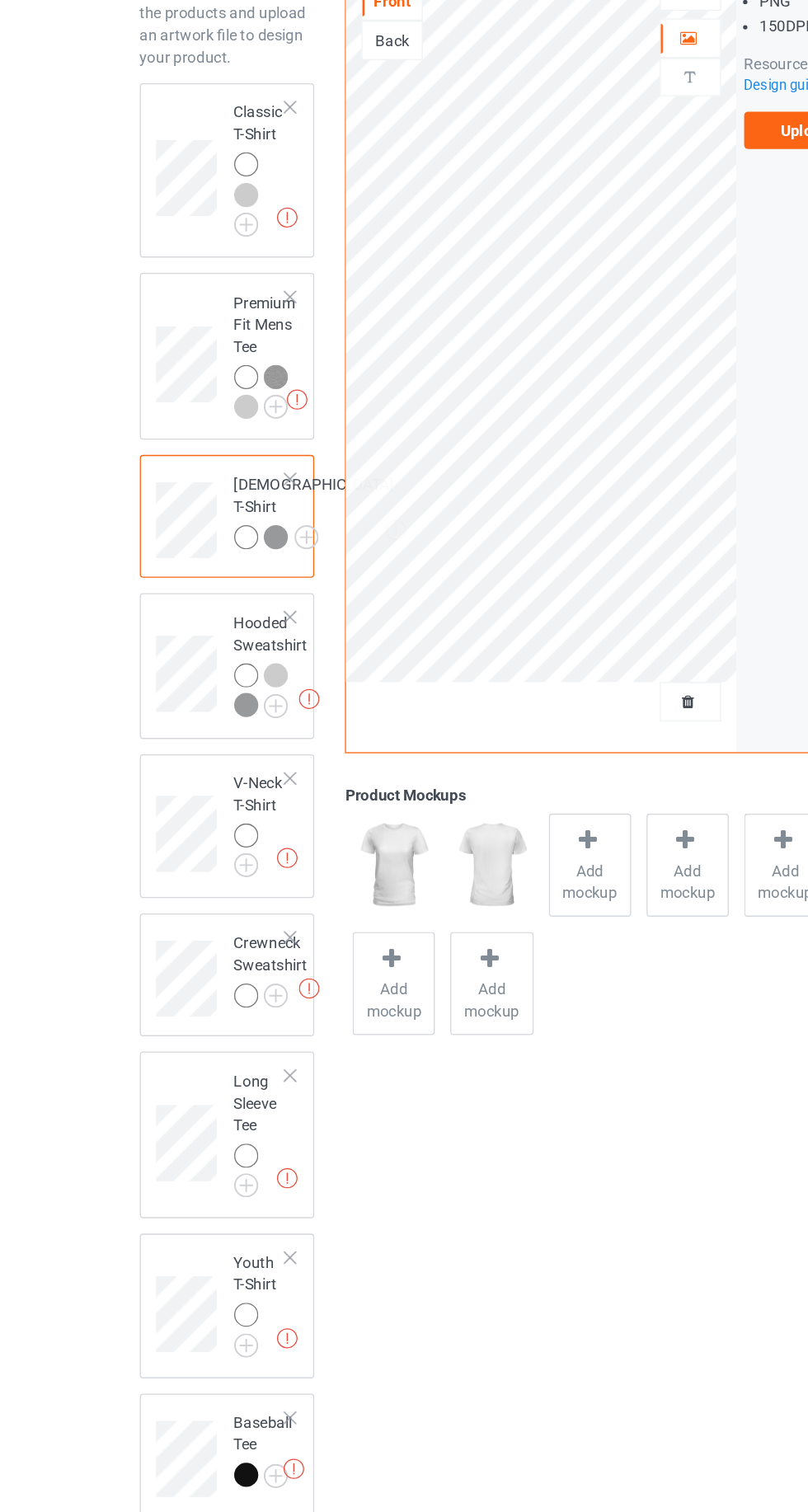
click at [0, 0] on img at bounding box center [0, 0] width 0 height 0
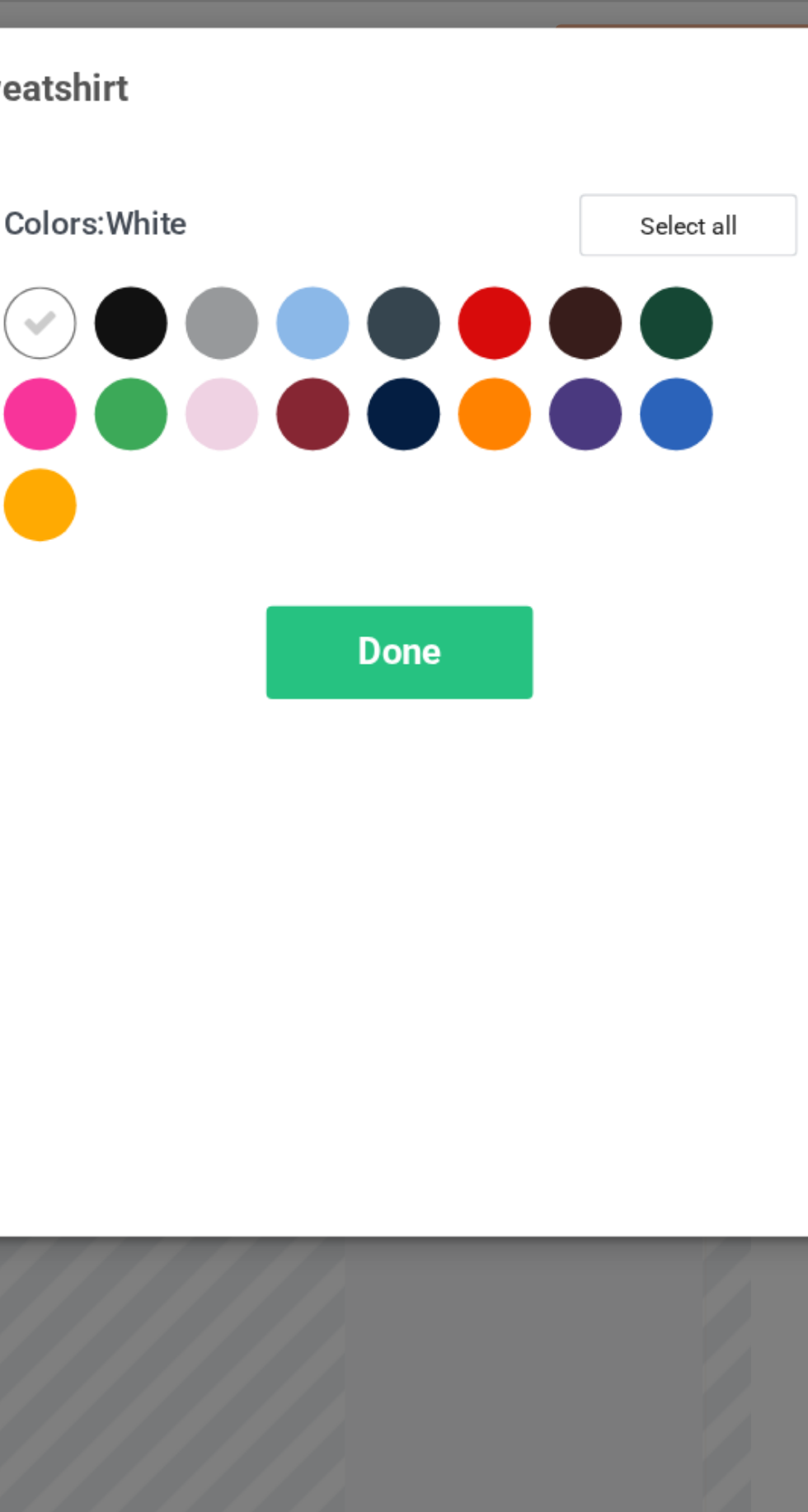
click at [510, 139] on div at bounding box center [504, 131] width 30 height 30
click at [555, 262] on div "Done" at bounding box center [576, 266] width 109 height 38
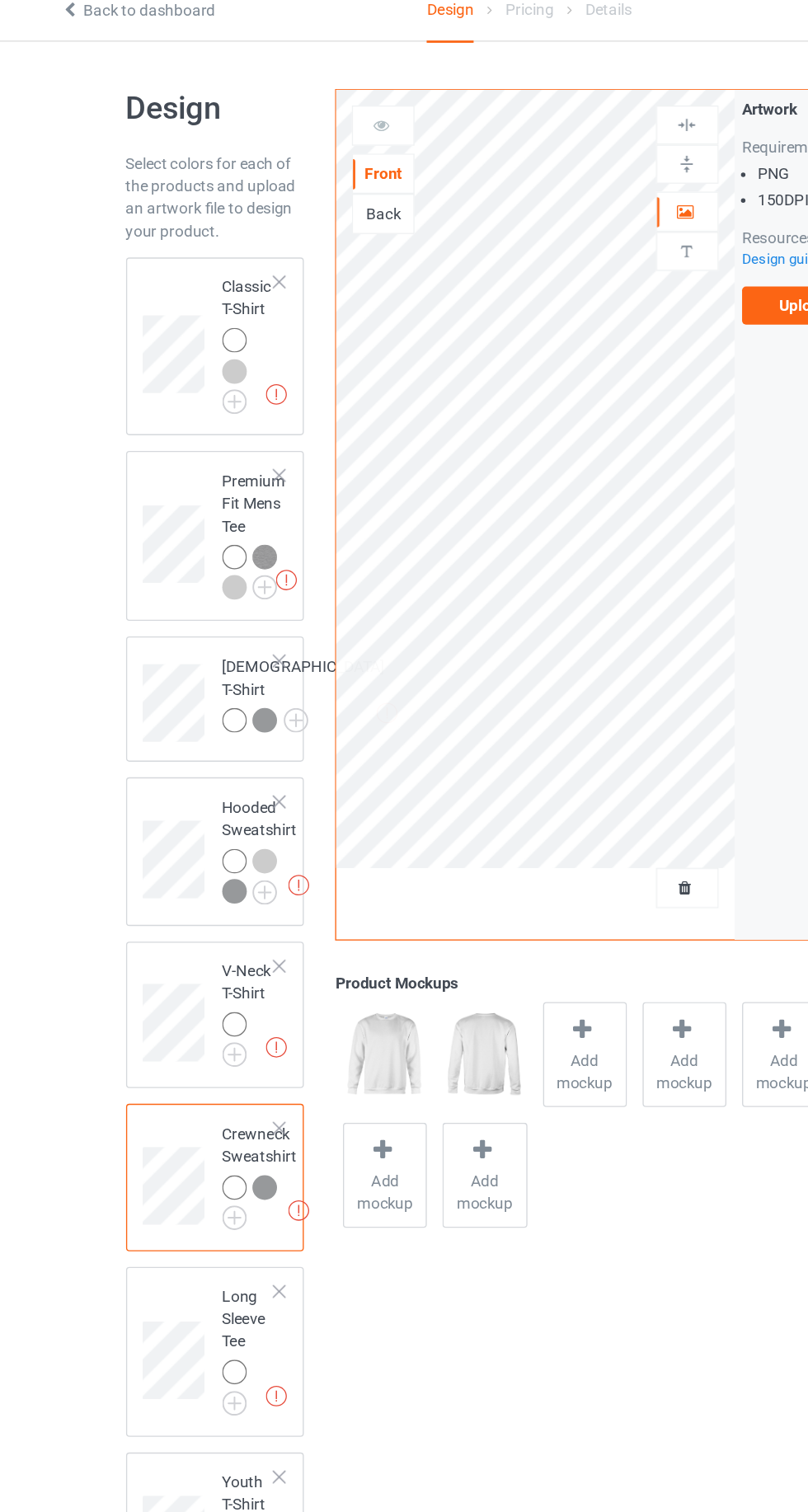
click at [182, 274] on div at bounding box center [186, 268] width 18 height 18
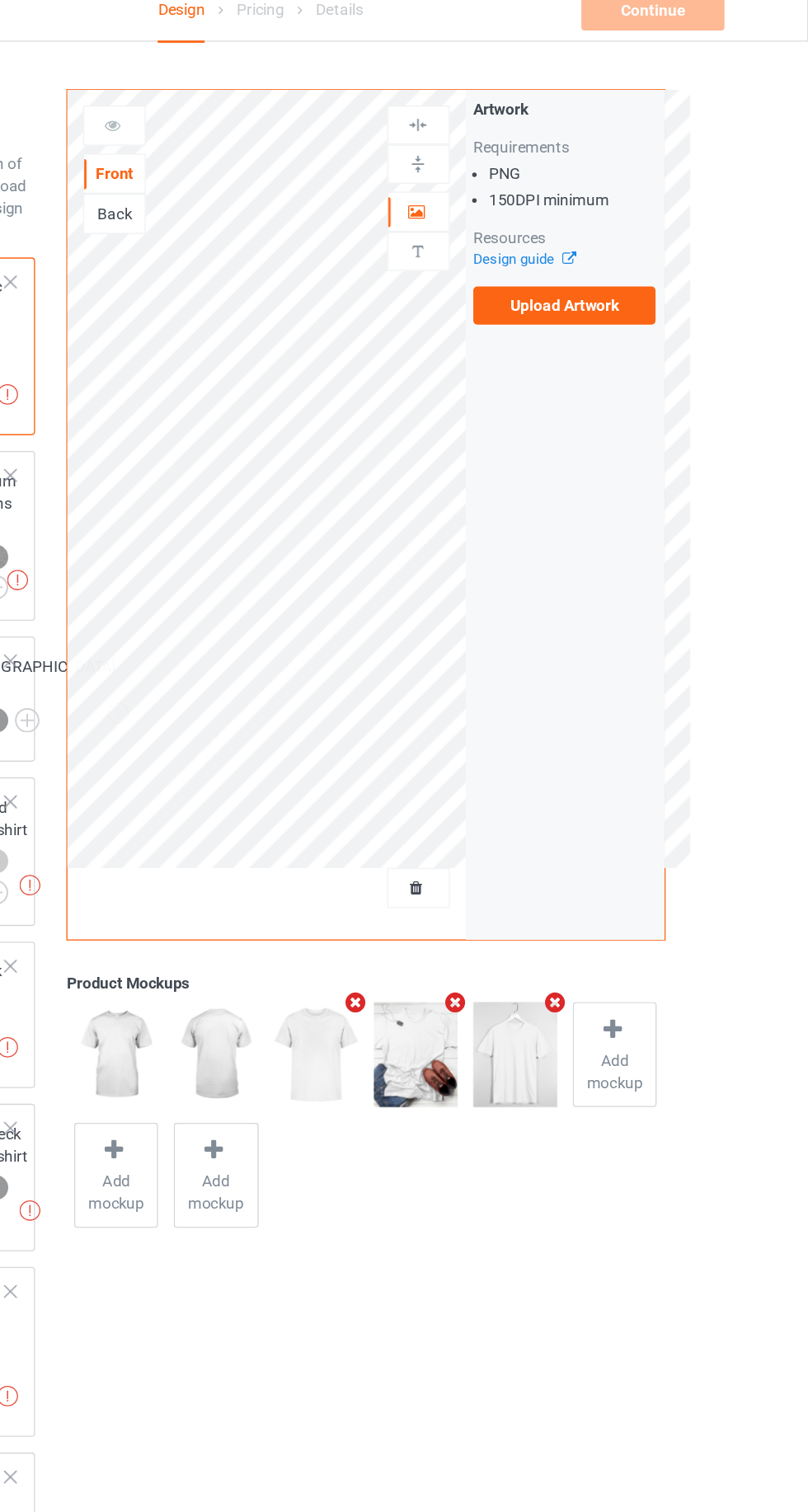
click at [624, 243] on label "Upload Artwork" at bounding box center [628, 242] width 136 height 28
click at [0, 0] on input "Upload Artwork" at bounding box center [0, 0] width 0 height 0
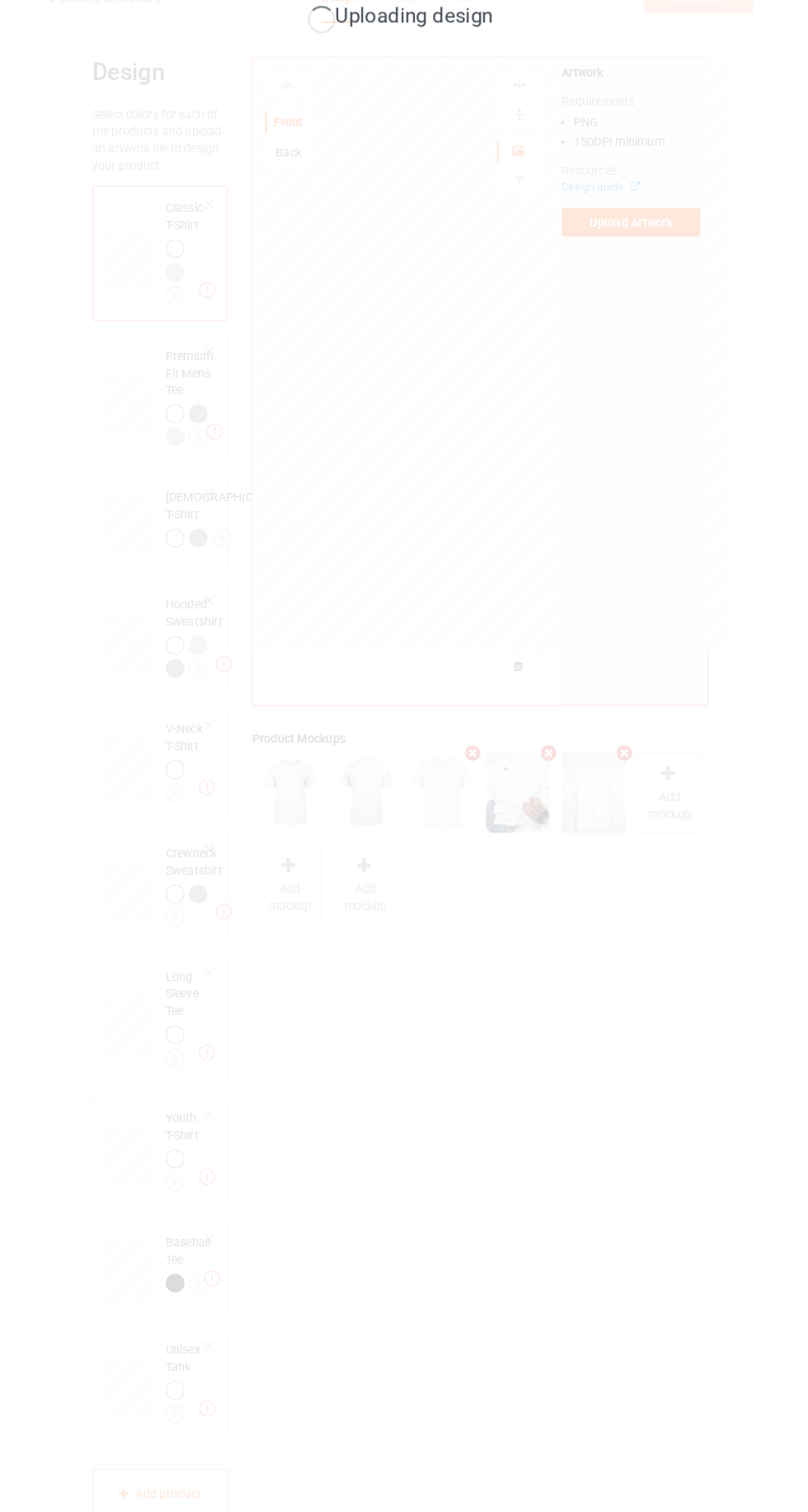
scroll to position [1, 0]
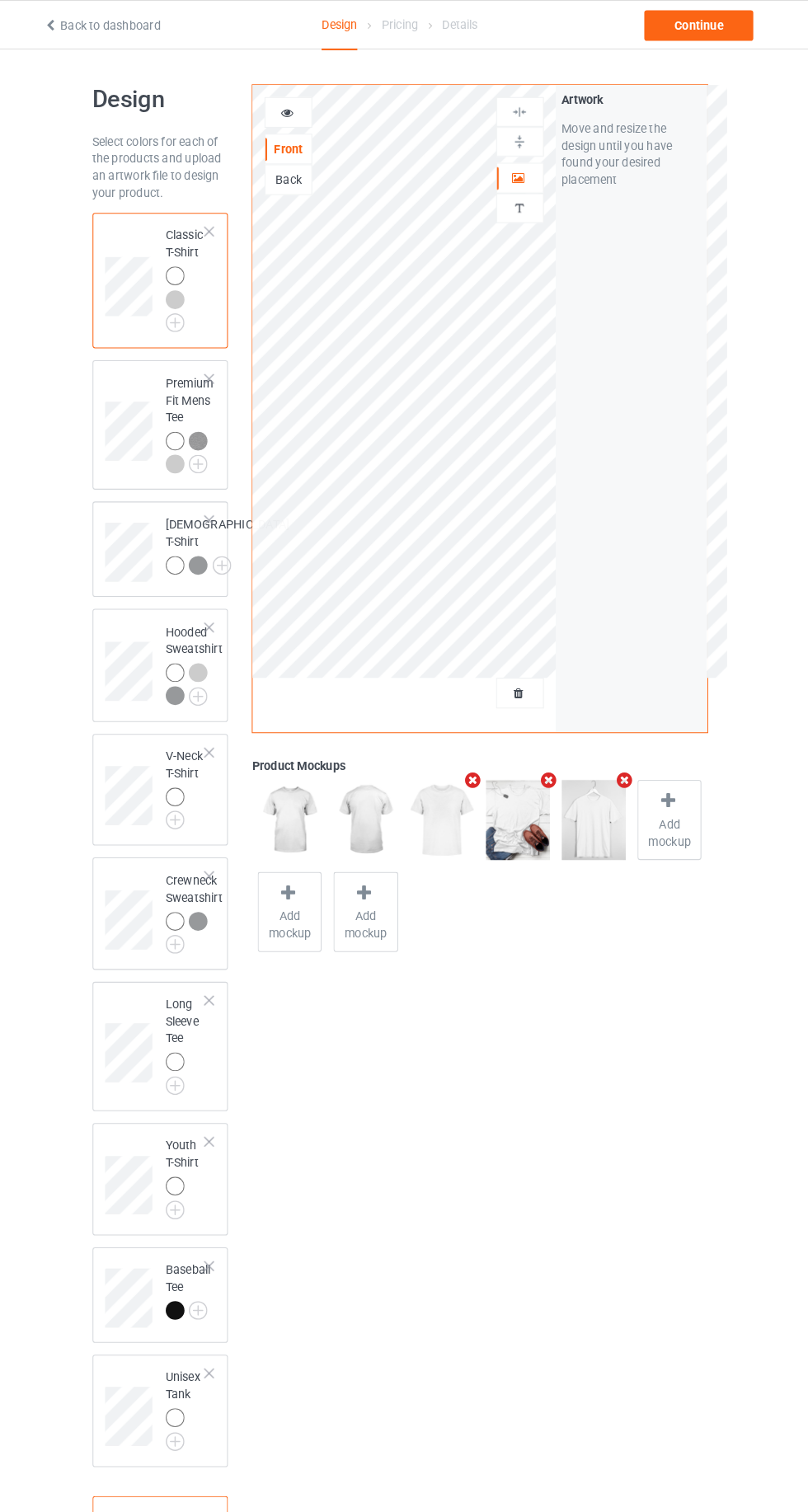
click at [523, 166] on icon at bounding box center [519, 170] width 14 height 12
click at [714, 31] on div "Continue" at bounding box center [694, 24] width 106 height 30
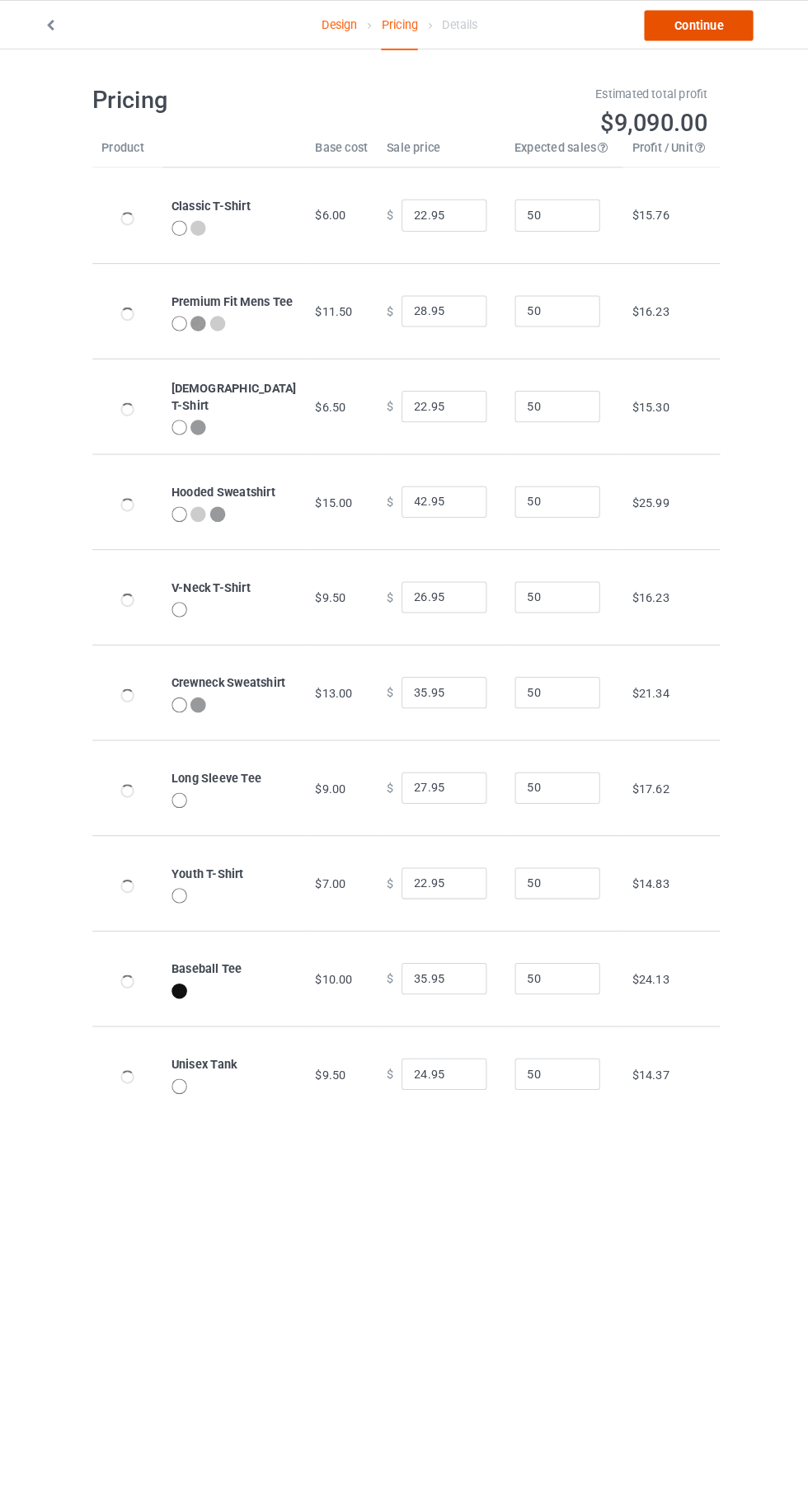
click at [712, 27] on link "Continue" at bounding box center [694, 24] width 106 height 30
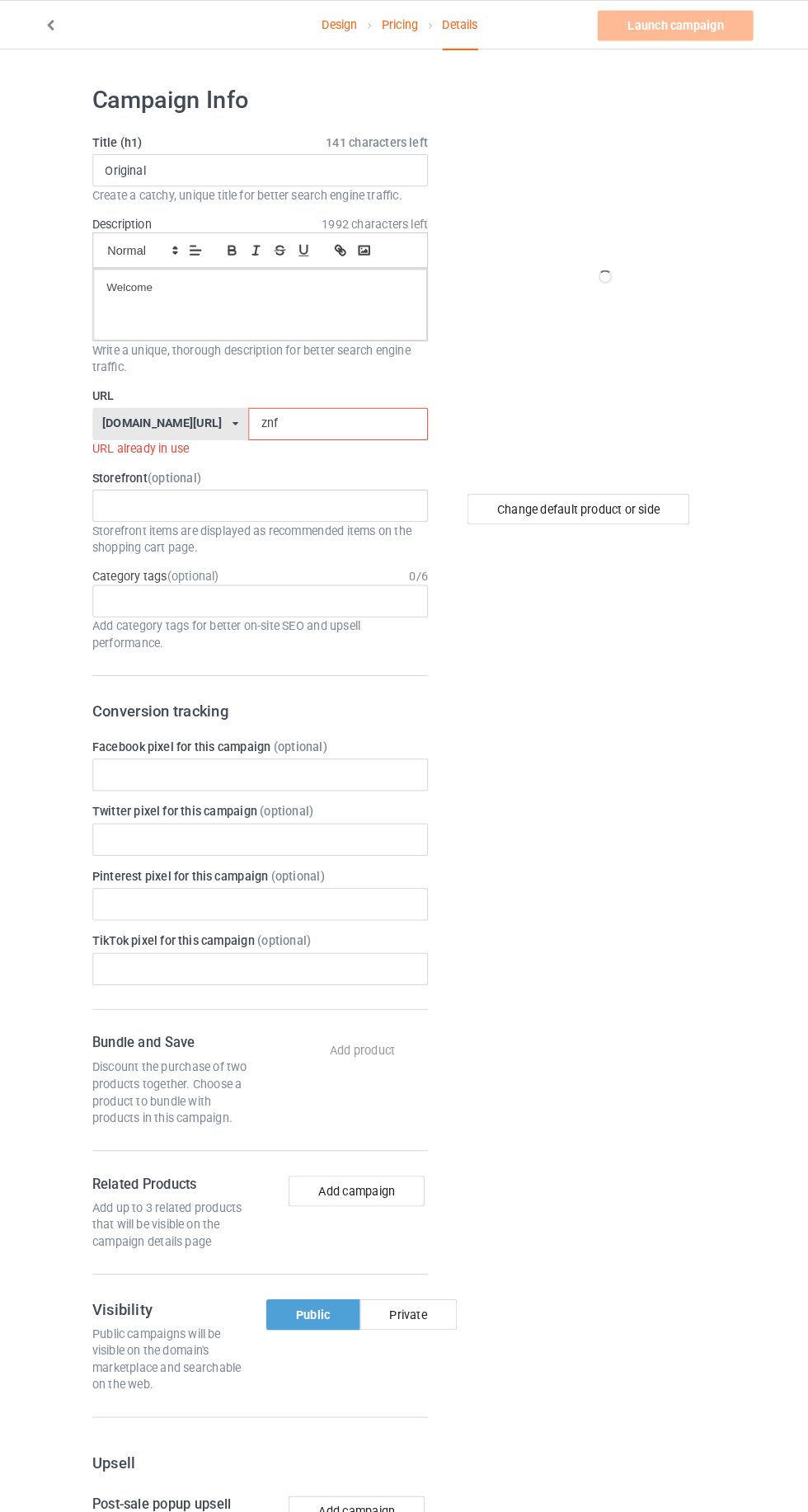
click at [308, 409] on input "znf" at bounding box center [345, 410] width 174 height 31
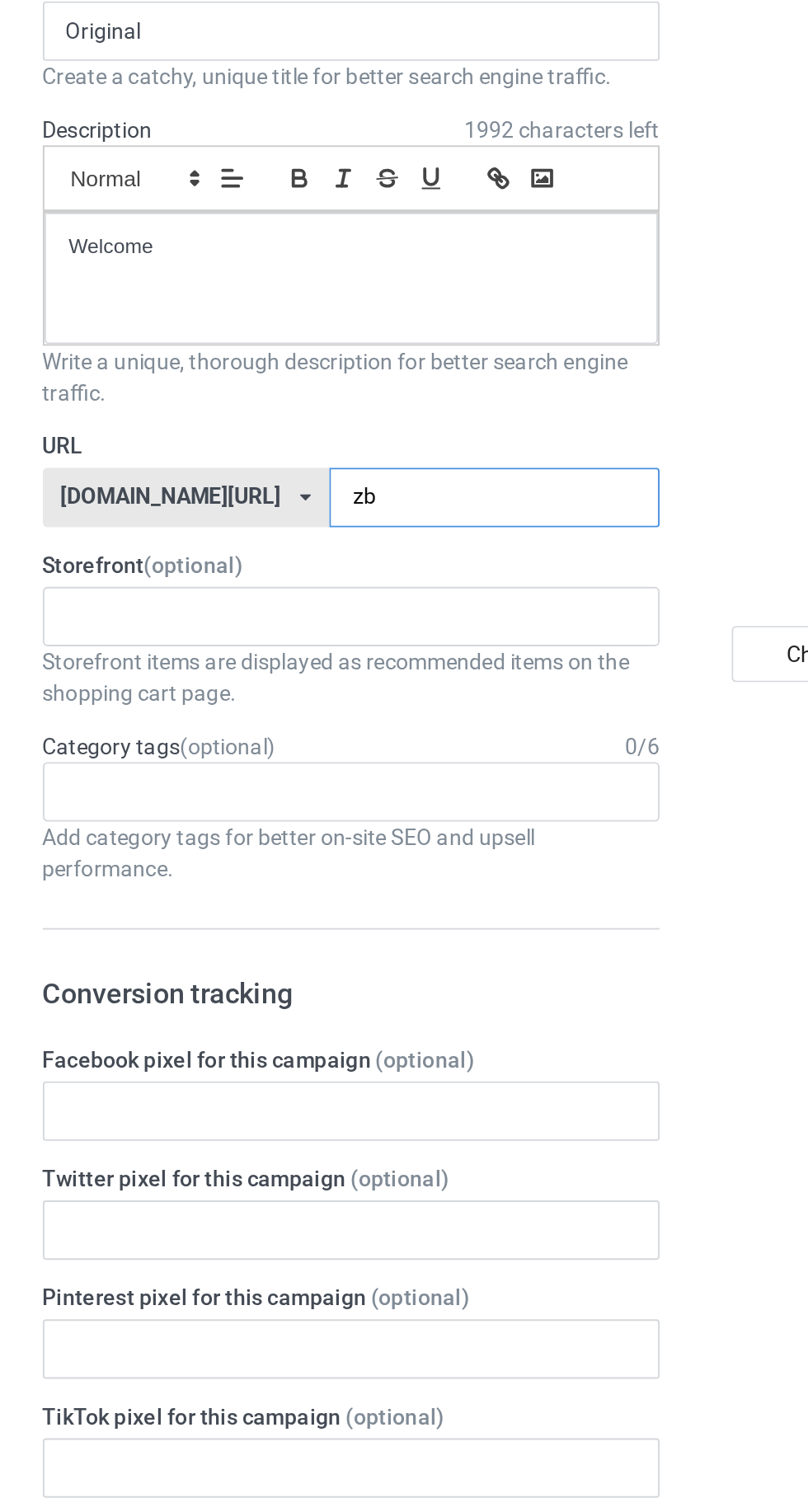
type input "zbb"
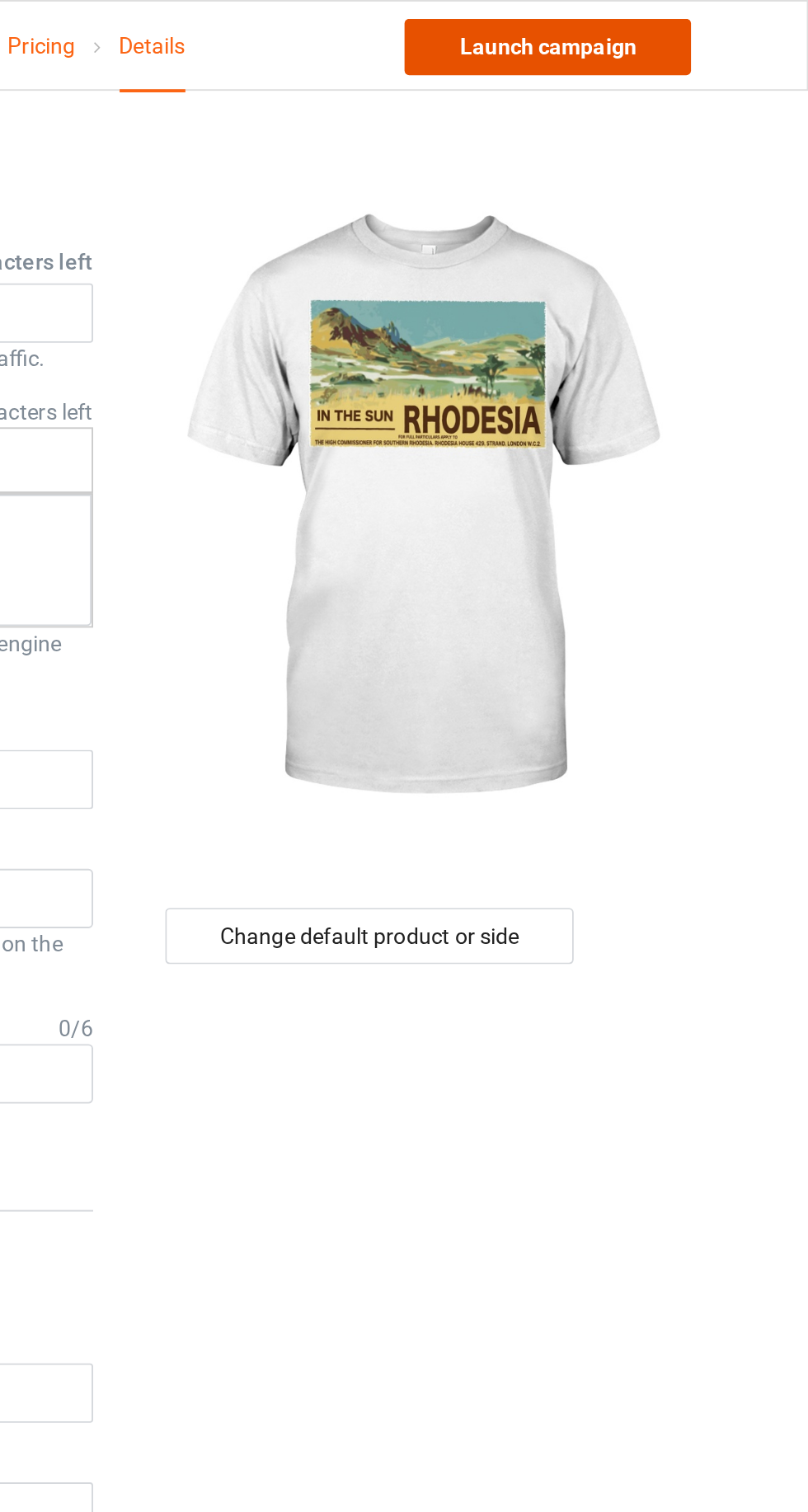
click at [673, 30] on link "Launch campaign" at bounding box center [671, 24] width 151 height 30
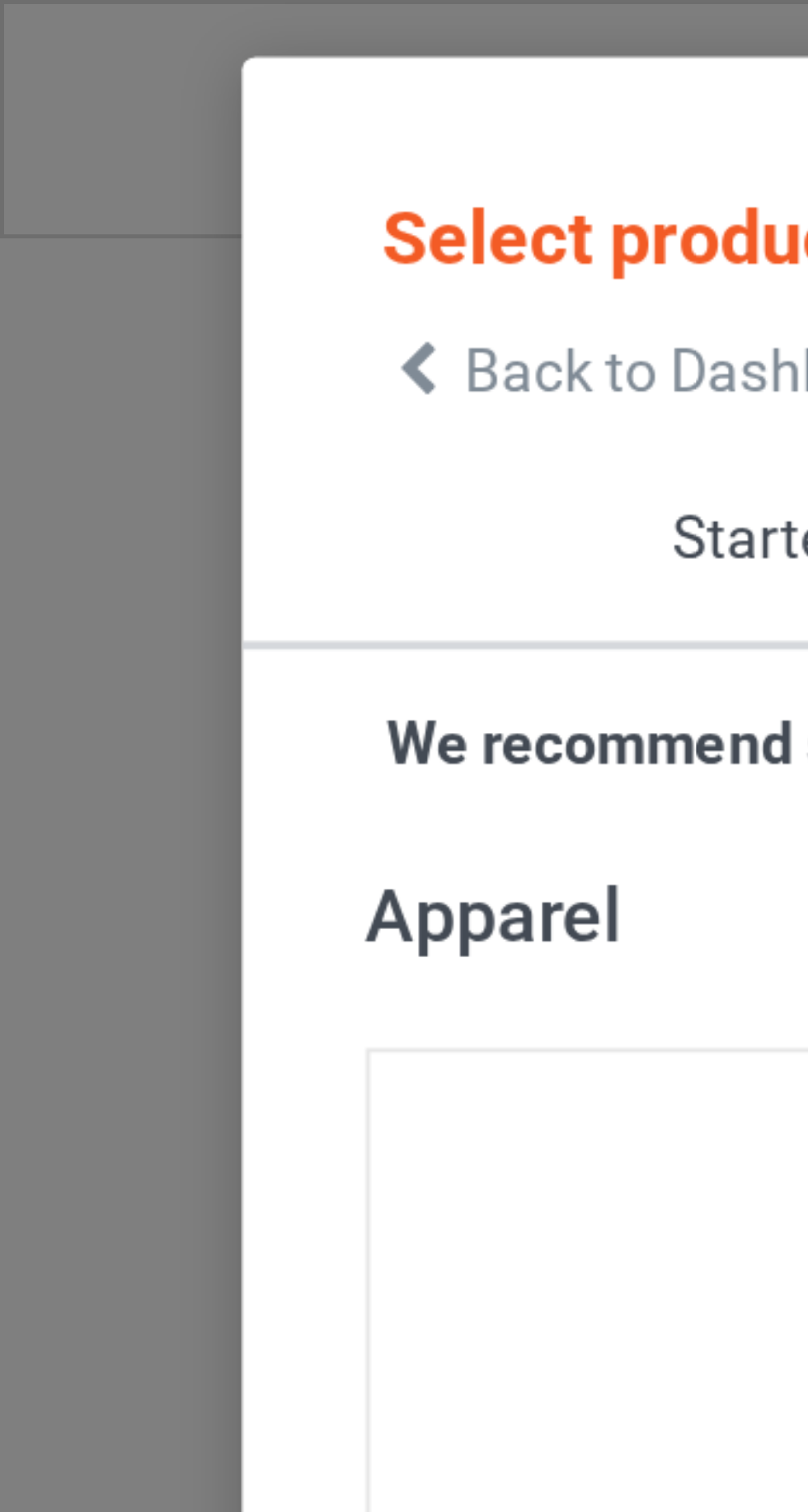
scroll to position [880, 0]
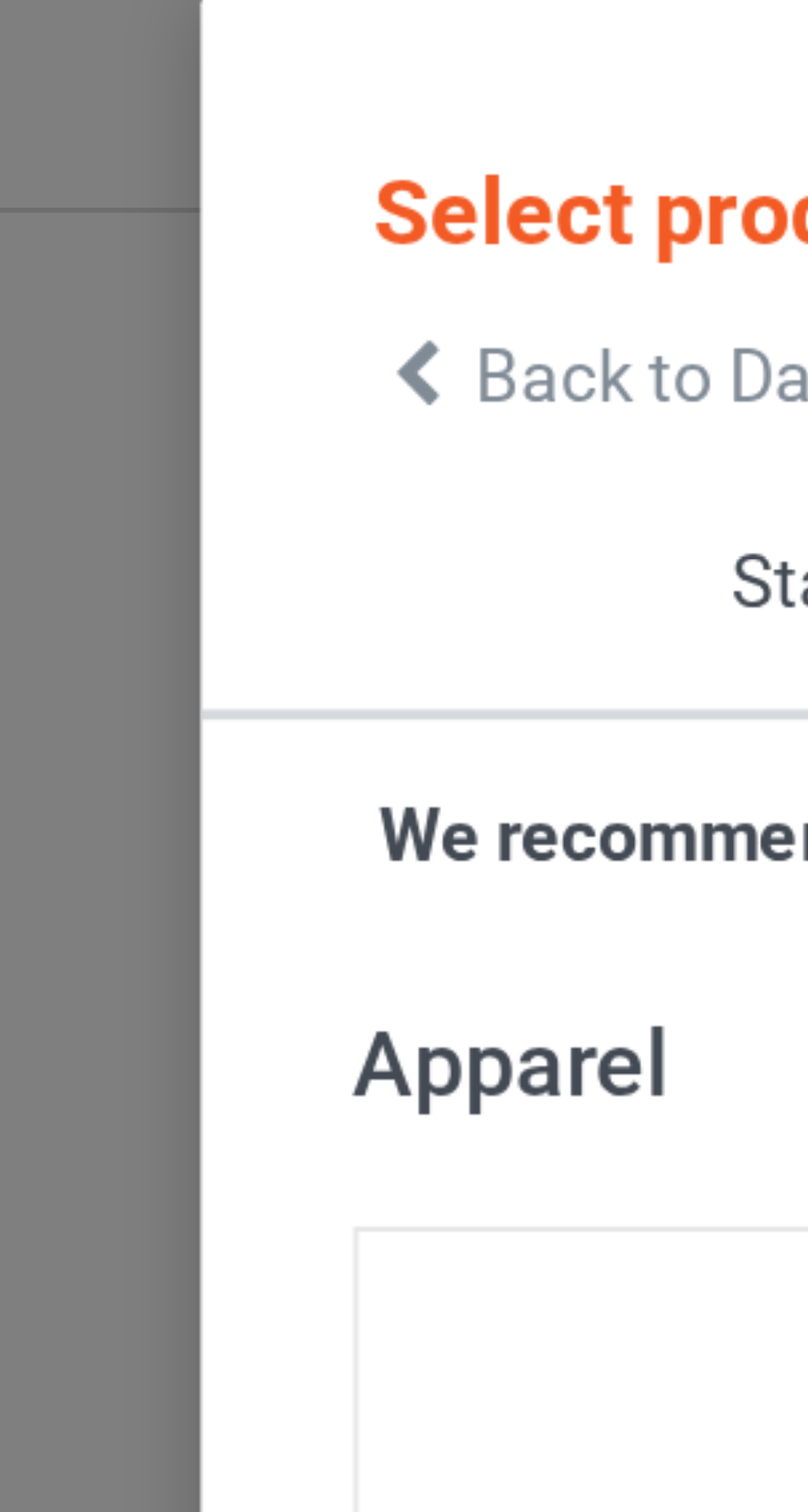
click at [86, 78] on icon at bounding box center [83, 74] width 14 height 12
